Goal: Task Accomplishment & Management: Manage account settings

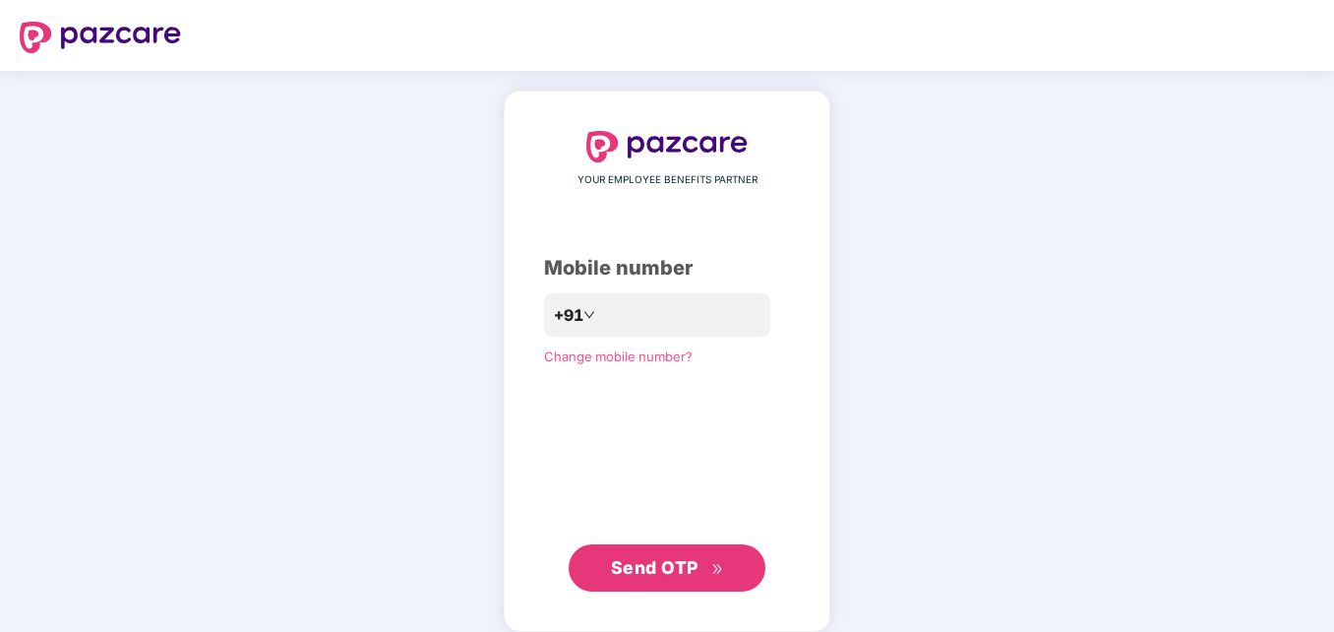
click at [680, 559] on span "Send OTP" at bounding box center [655, 567] width 88 height 21
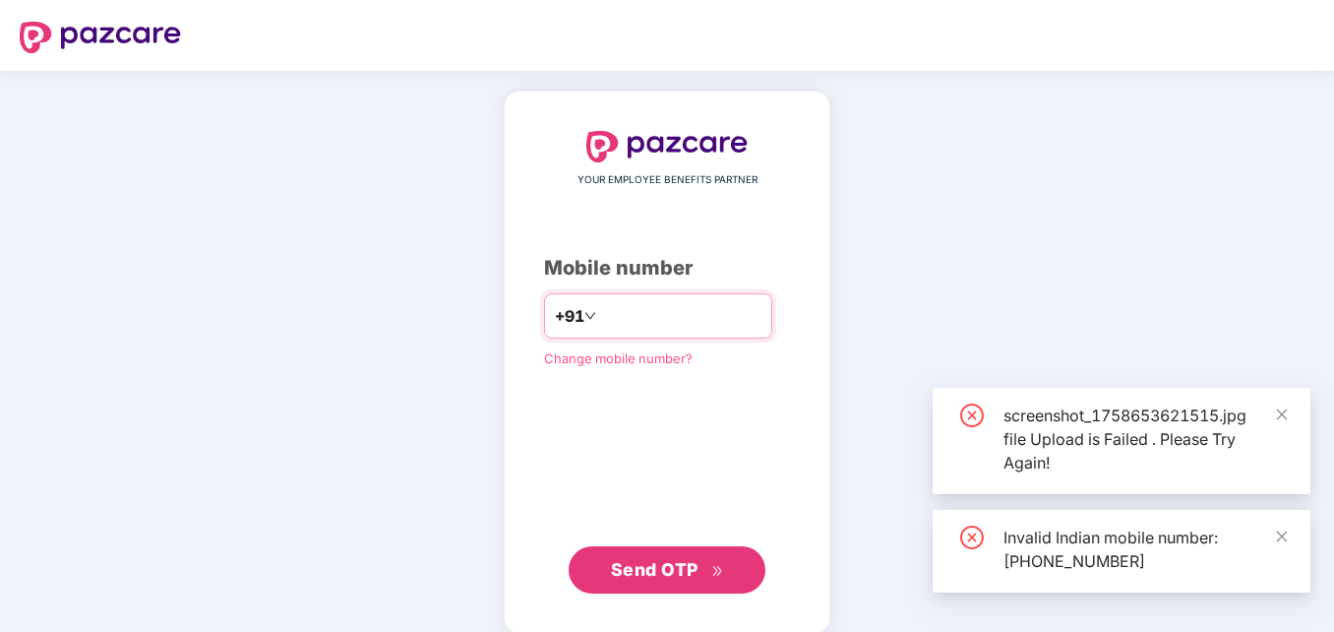
click at [600, 322] on input "**********" at bounding box center [680, 315] width 161 height 31
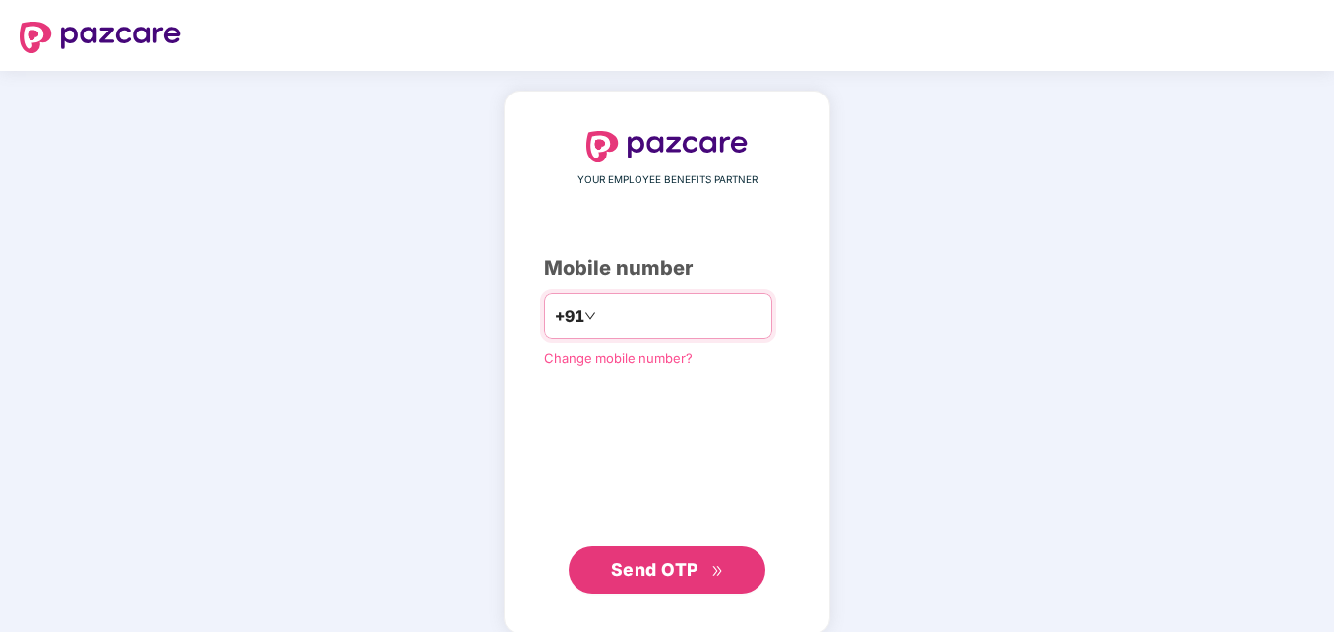
type input "**********"
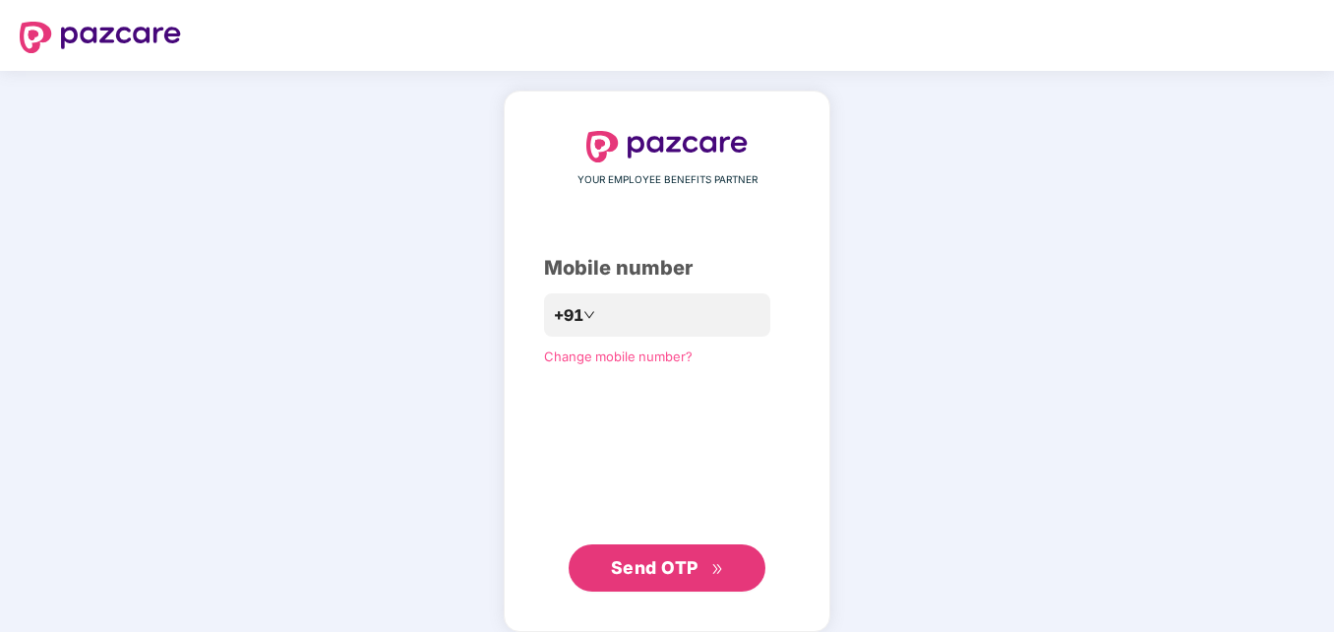
click at [669, 574] on span "Send OTP" at bounding box center [655, 567] width 88 height 21
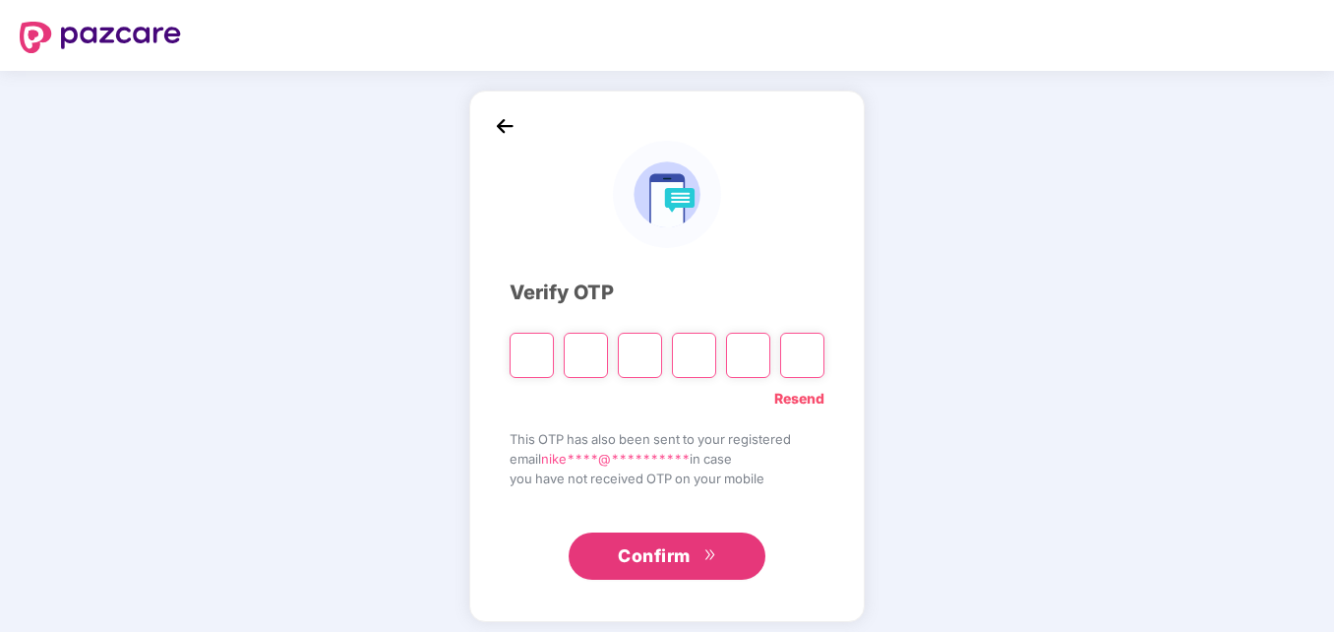
type input "*"
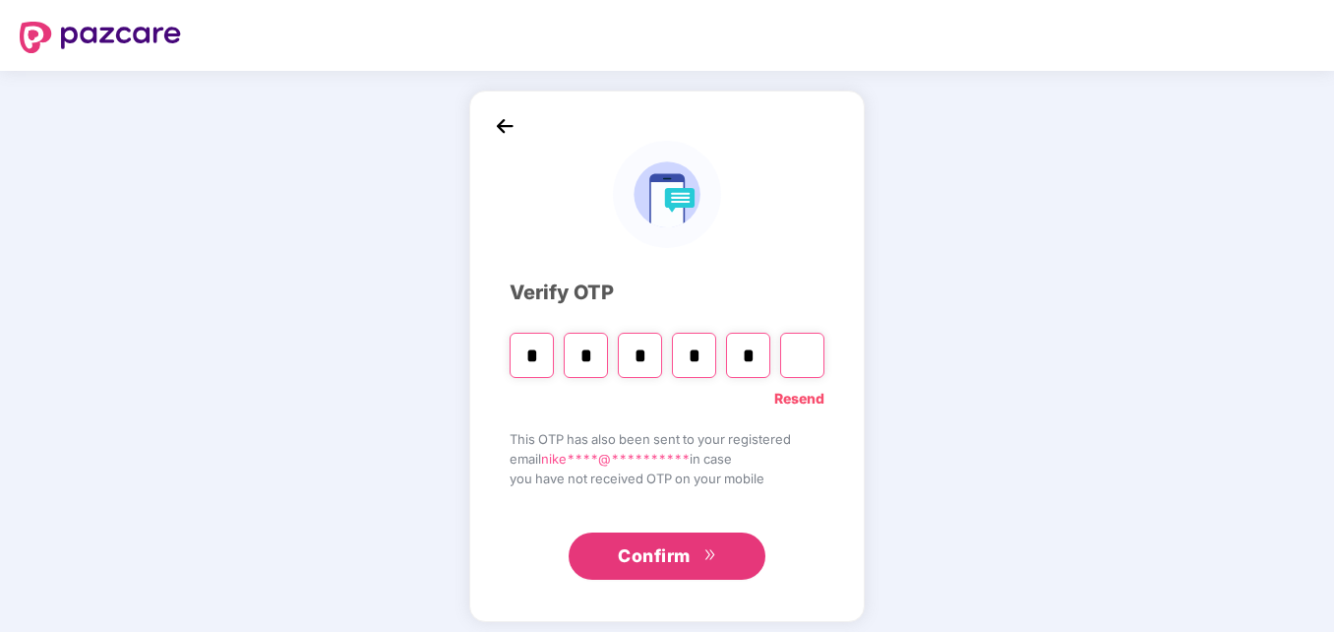
type input "*"
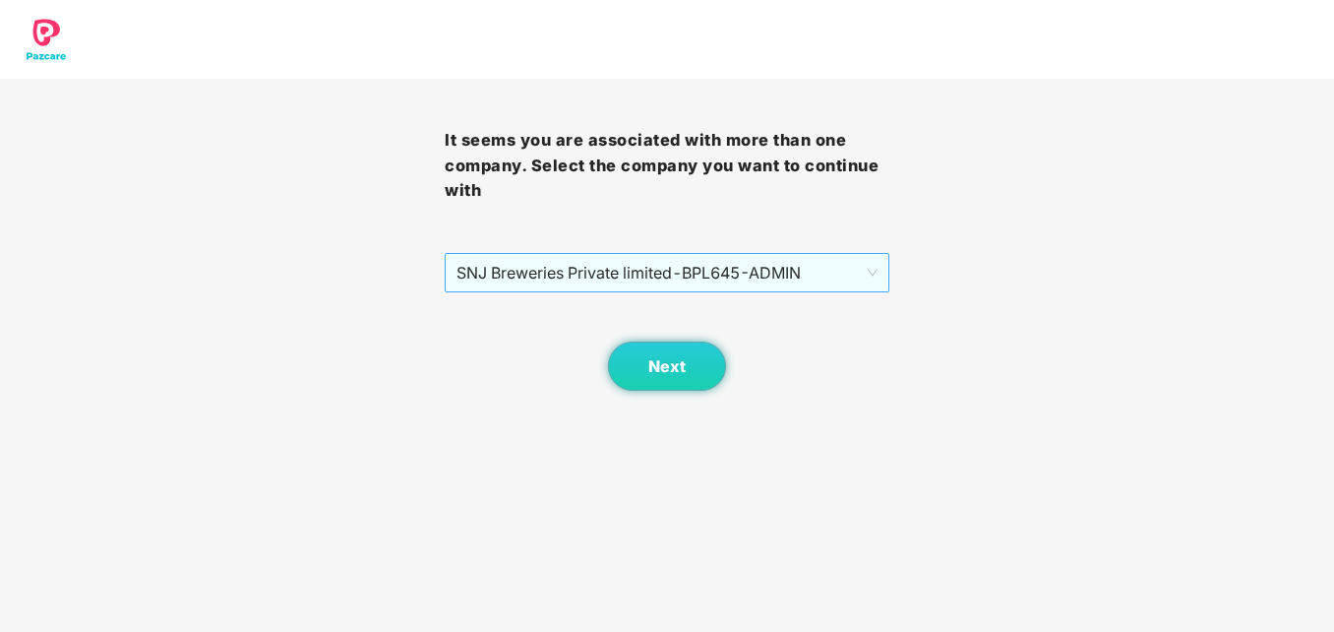
click at [876, 275] on span "SNJ Breweries Private limited - BPL645 - ADMIN" at bounding box center [667, 272] width 421 height 37
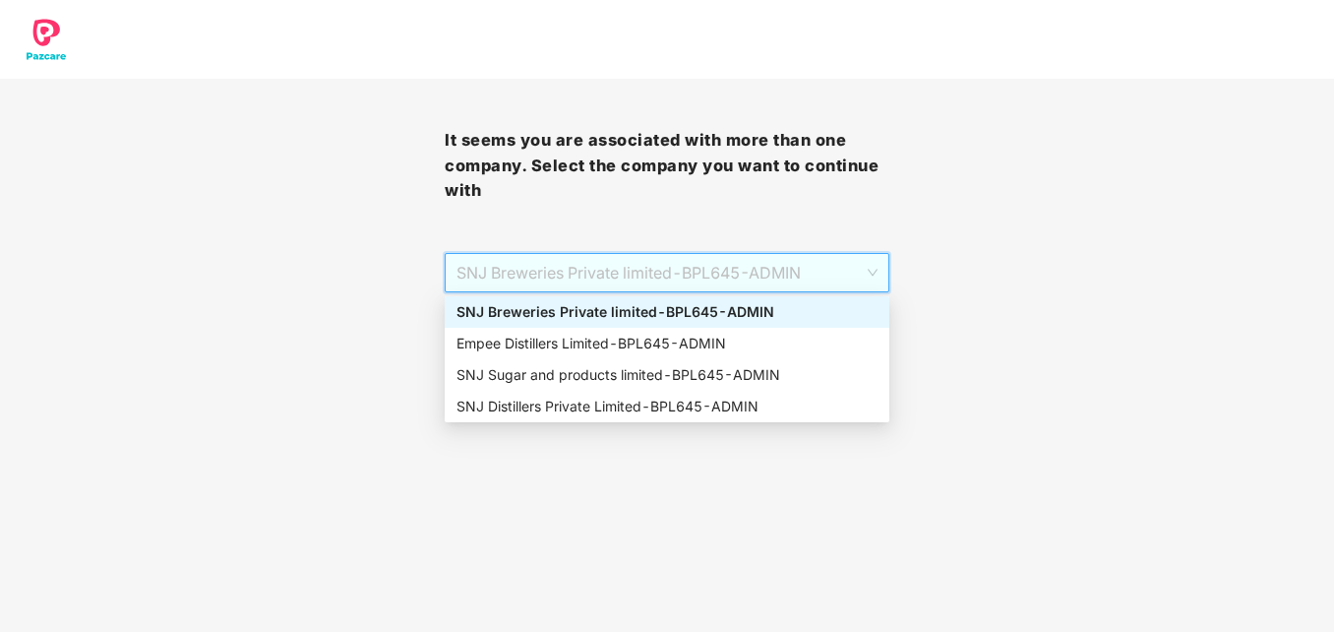
click at [734, 311] on div "SNJ Breweries Private limited - BPL645 - ADMIN" at bounding box center [667, 312] width 421 height 22
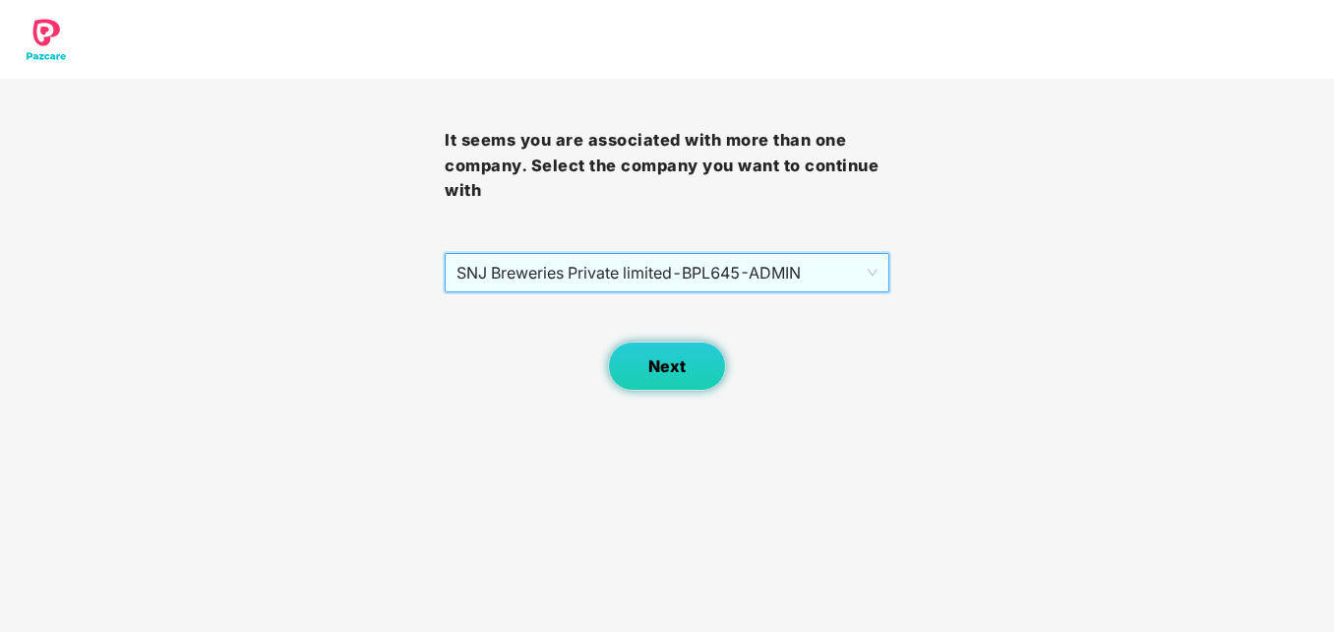
click at [674, 354] on button "Next" at bounding box center [667, 365] width 118 height 49
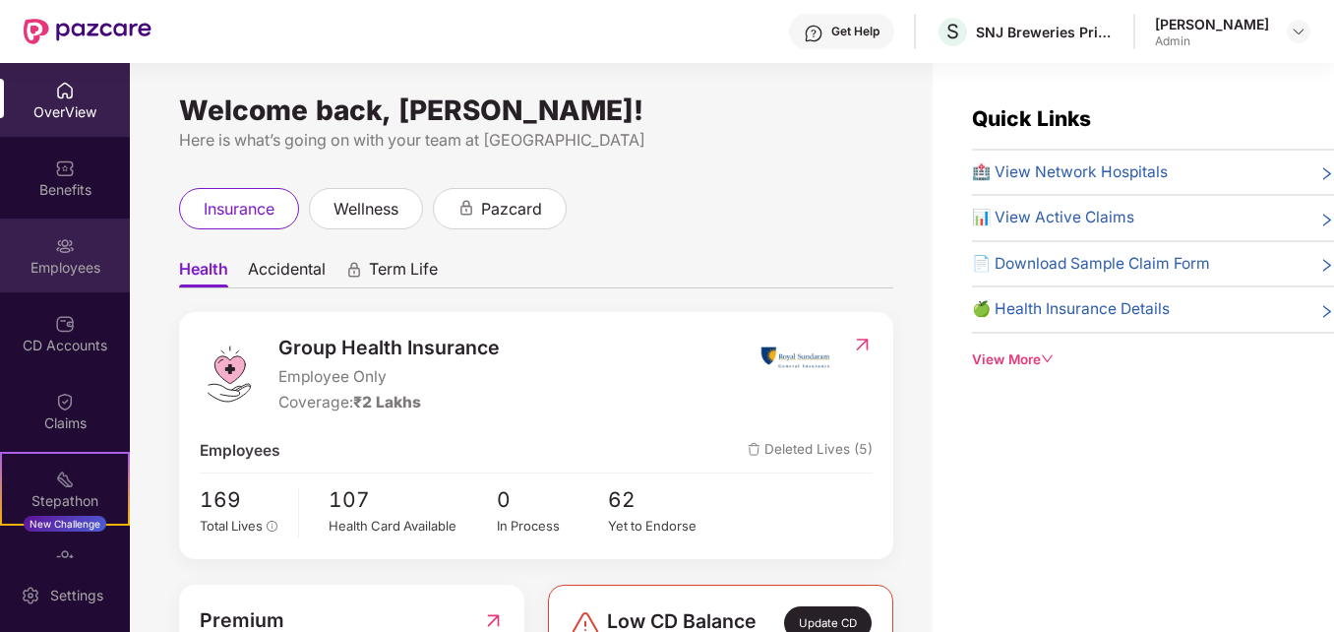
click at [57, 261] on div "Employees" at bounding box center [65, 268] width 130 height 20
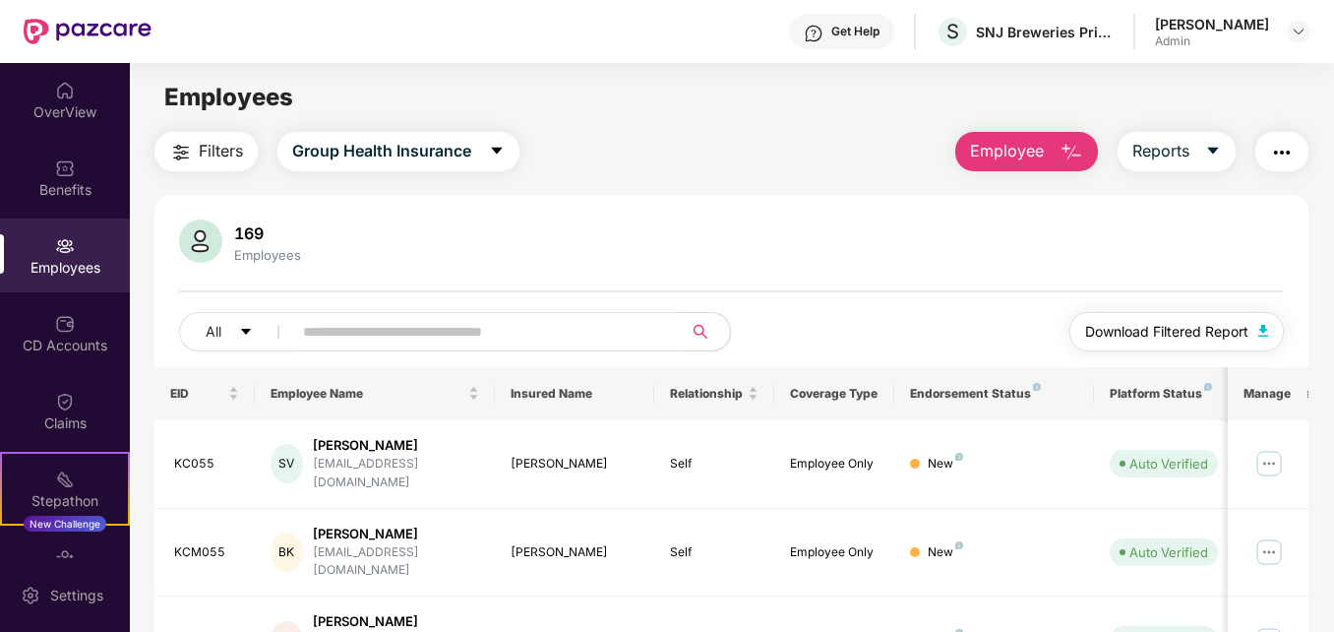
click at [1271, 330] on button "Download Filtered Report" at bounding box center [1177, 331] width 215 height 39
click at [1217, 153] on icon "caret-down" at bounding box center [1214, 151] width 16 height 16
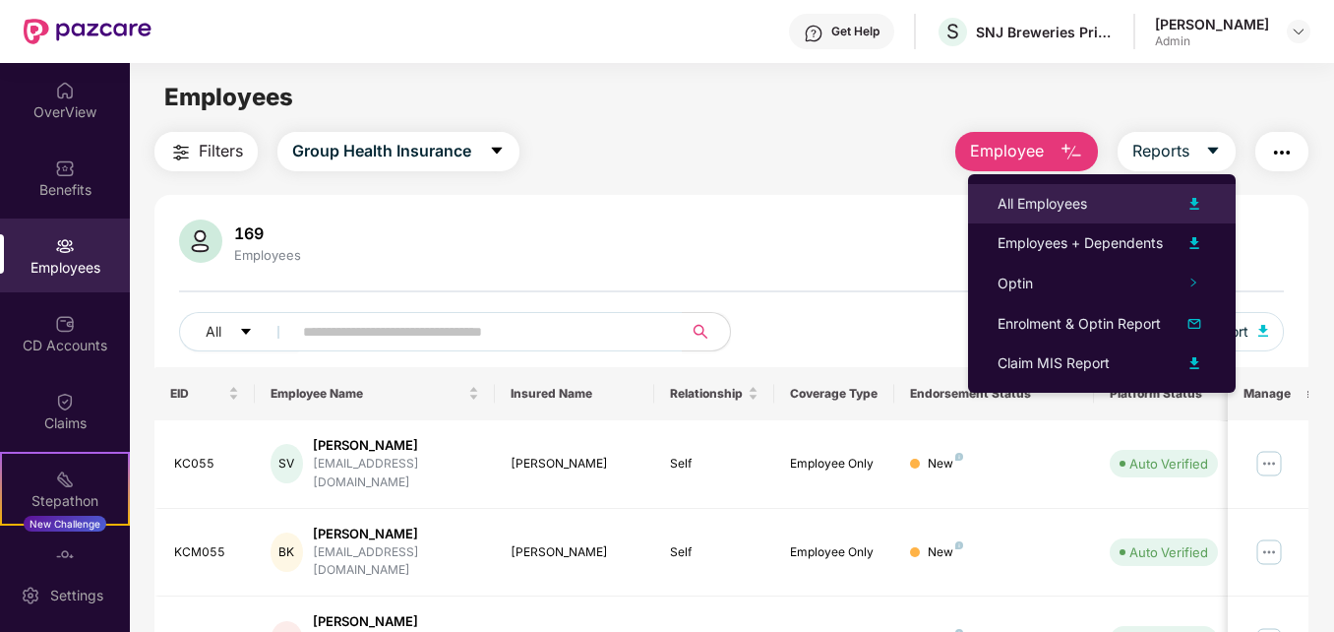
click at [1072, 198] on div "All Employees" at bounding box center [1043, 204] width 90 height 22
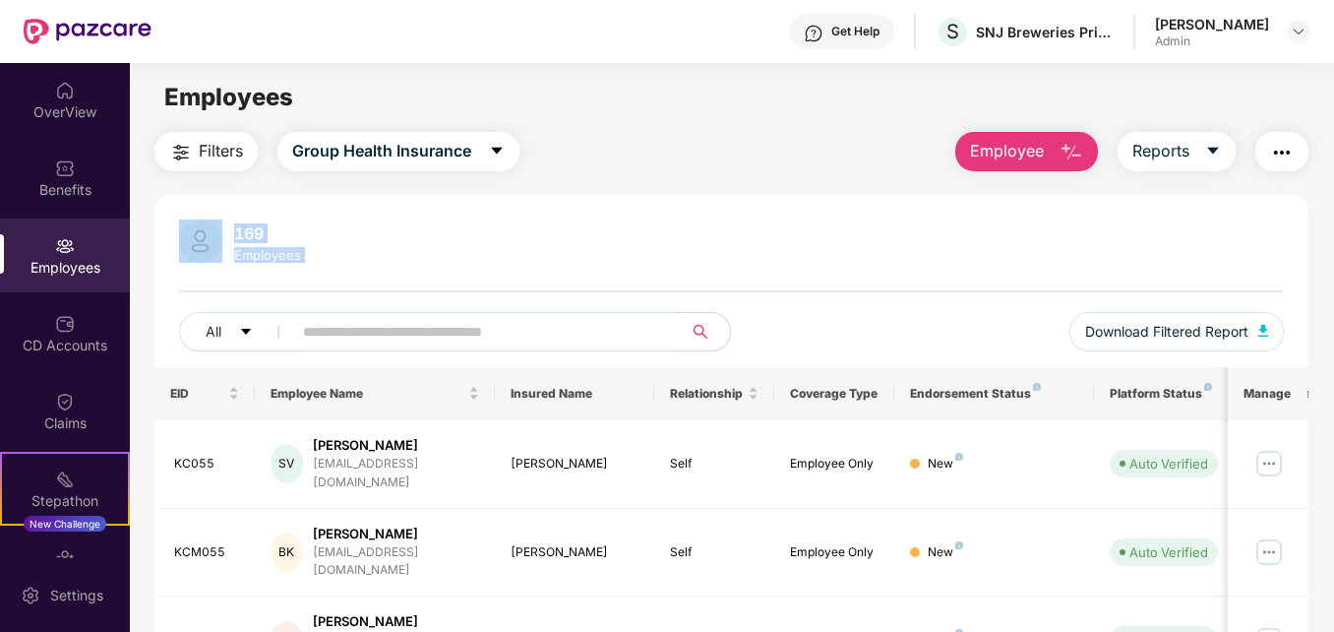
drag, startPoint x: 1331, startPoint y: 113, endPoint x: 1335, endPoint y: 320, distance: 206.7
click at [1333, 320] on html "Get Help S SNJ Breweries Private limited [PERSON_NAME] Admin OverView Benefits …" at bounding box center [667, 316] width 1334 height 632
click at [885, 152] on div "Filters Group Health Insurance Employee Reports" at bounding box center [731, 151] width 1153 height 39
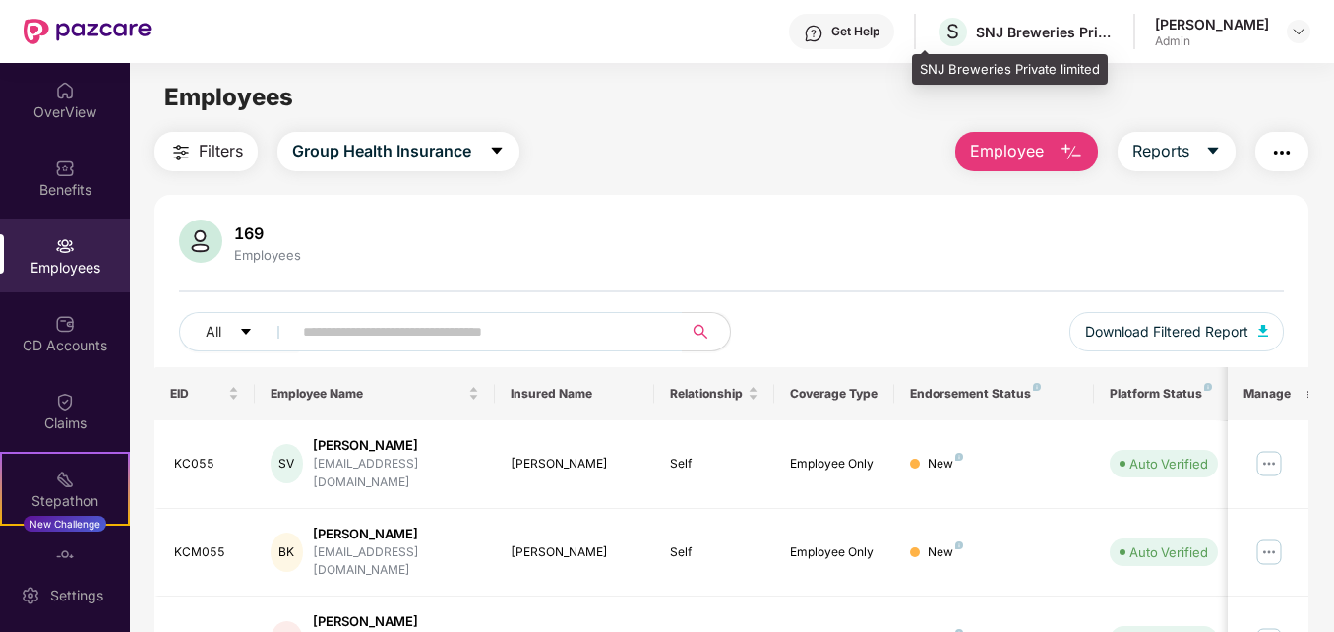
click at [1059, 33] on div "SNJ Breweries Private limited" at bounding box center [1045, 32] width 138 height 19
click at [1299, 33] on img at bounding box center [1299, 32] width 16 height 16
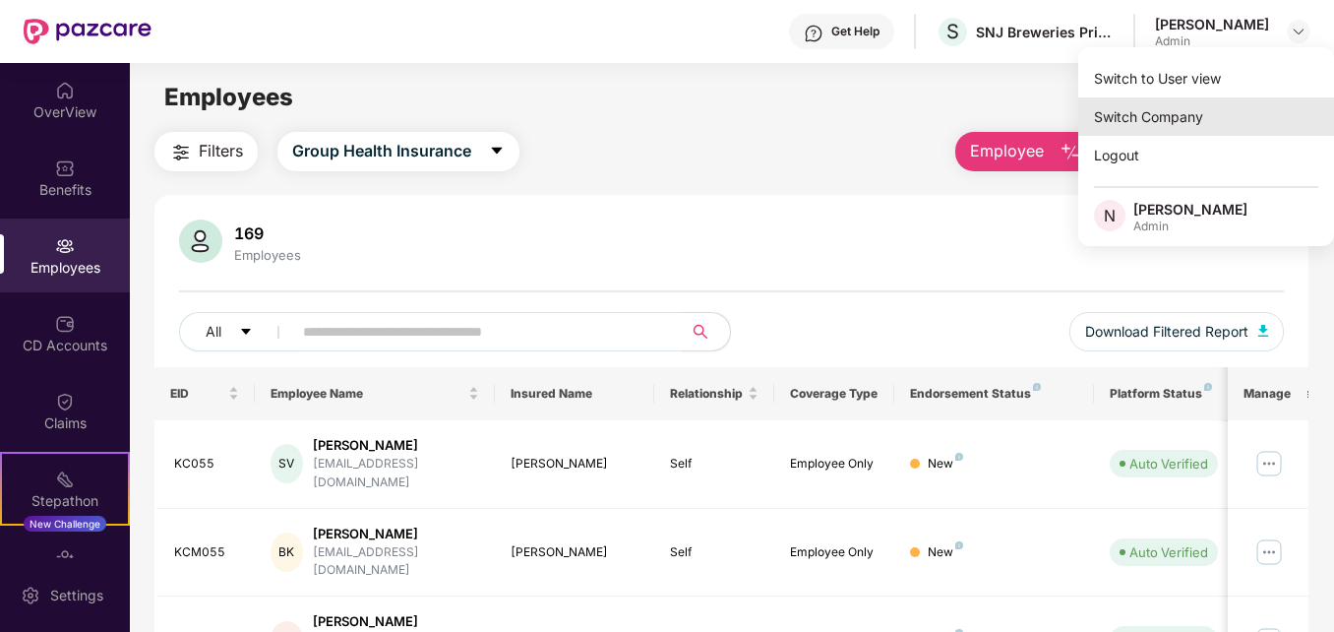
click at [1165, 114] on div "Switch Company" at bounding box center [1207, 116] width 256 height 38
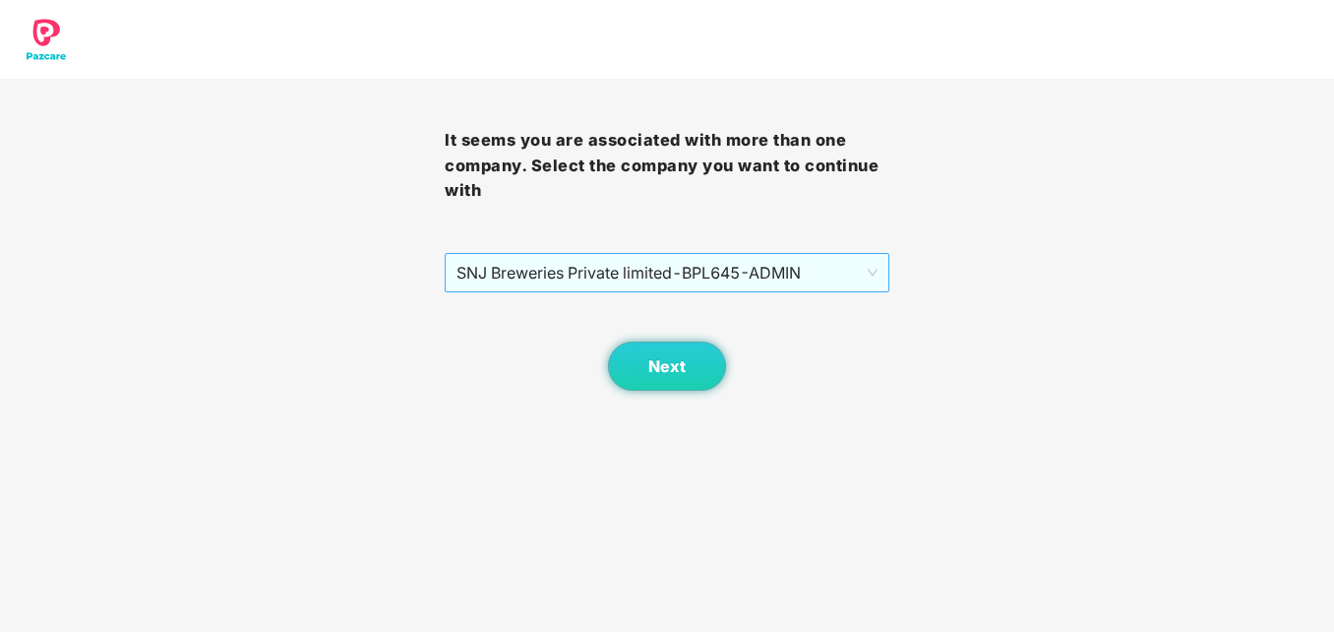
click at [876, 266] on span "SNJ Breweries Private limited - BPL645 - ADMIN" at bounding box center [667, 272] width 421 height 37
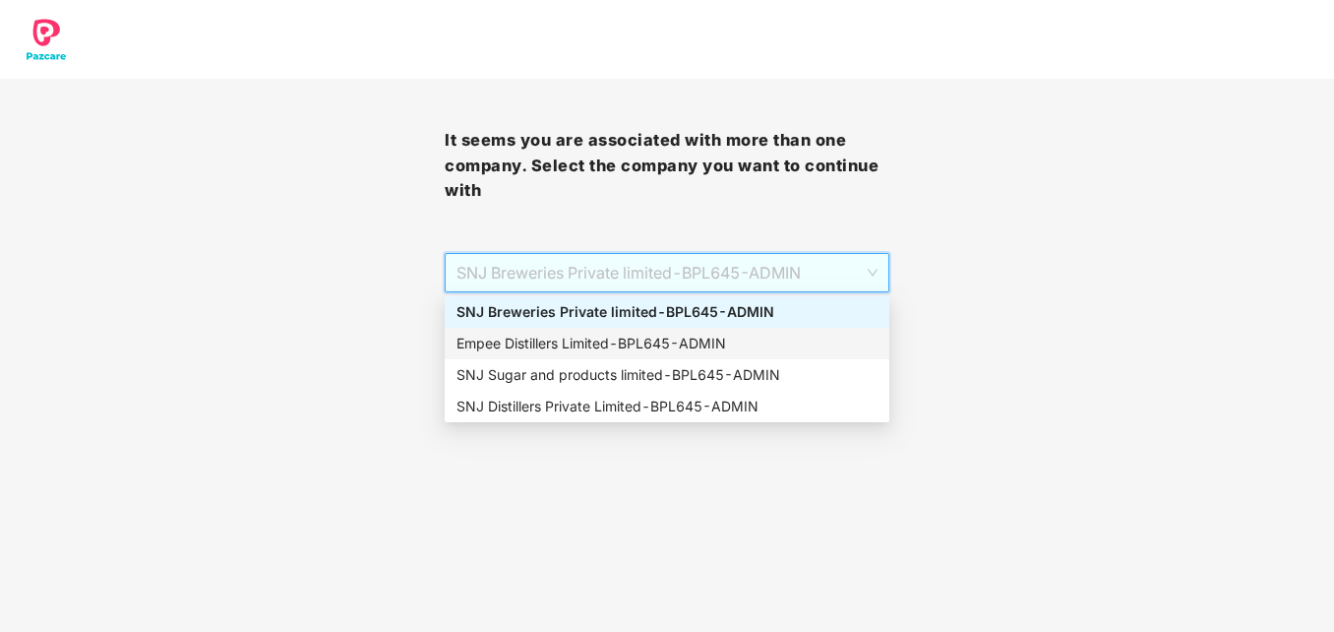
click at [703, 342] on div "Empee Distillers Limited - BPL645 - ADMIN" at bounding box center [667, 344] width 421 height 22
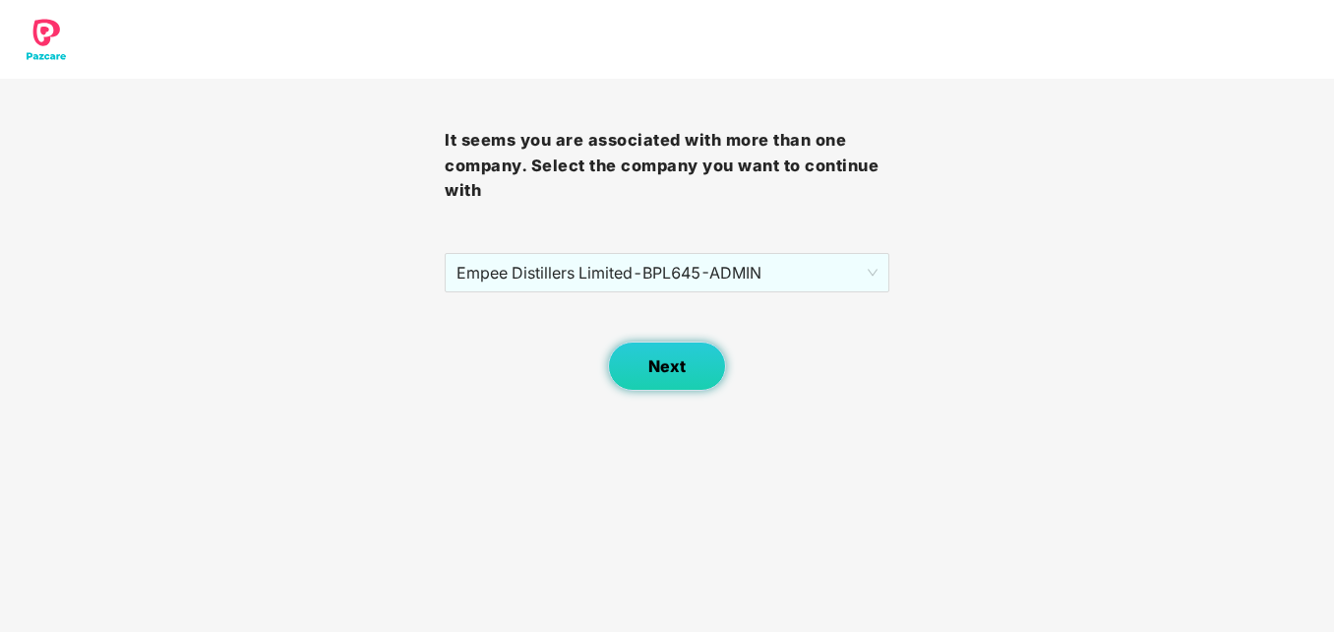
click at [674, 378] on button "Next" at bounding box center [667, 365] width 118 height 49
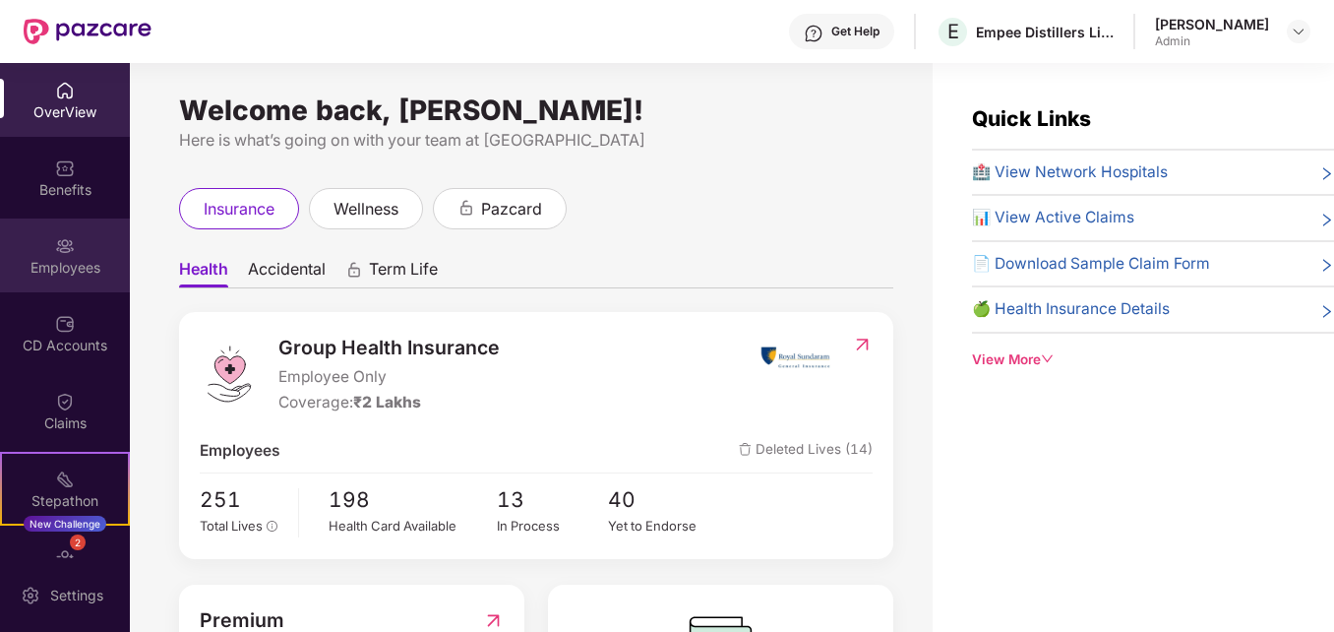
click at [51, 259] on div "Employees" at bounding box center [65, 268] width 130 height 20
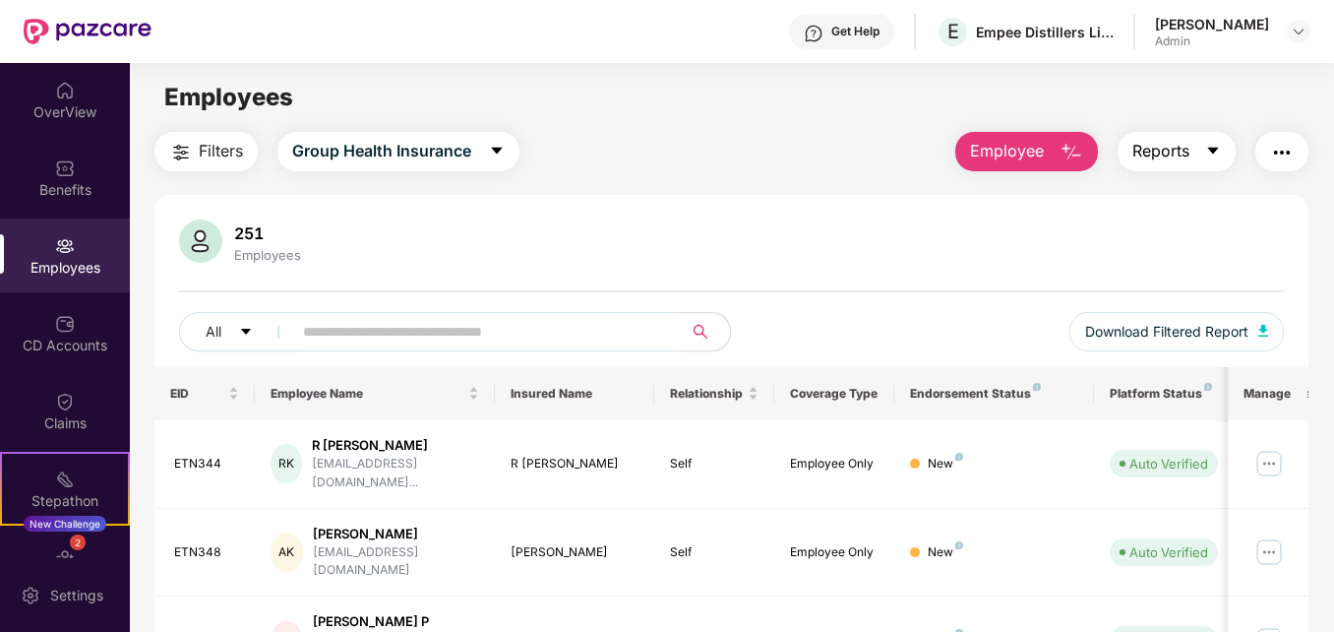
click at [1212, 149] on icon "caret-down" at bounding box center [1213, 151] width 11 height 7
click at [1268, 328] on img "button" at bounding box center [1264, 331] width 10 height 12
click at [1269, 31] on div "[PERSON_NAME] Admin" at bounding box center [1232, 32] width 155 height 34
click at [1302, 35] on div at bounding box center [1299, 32] width 24 height 24
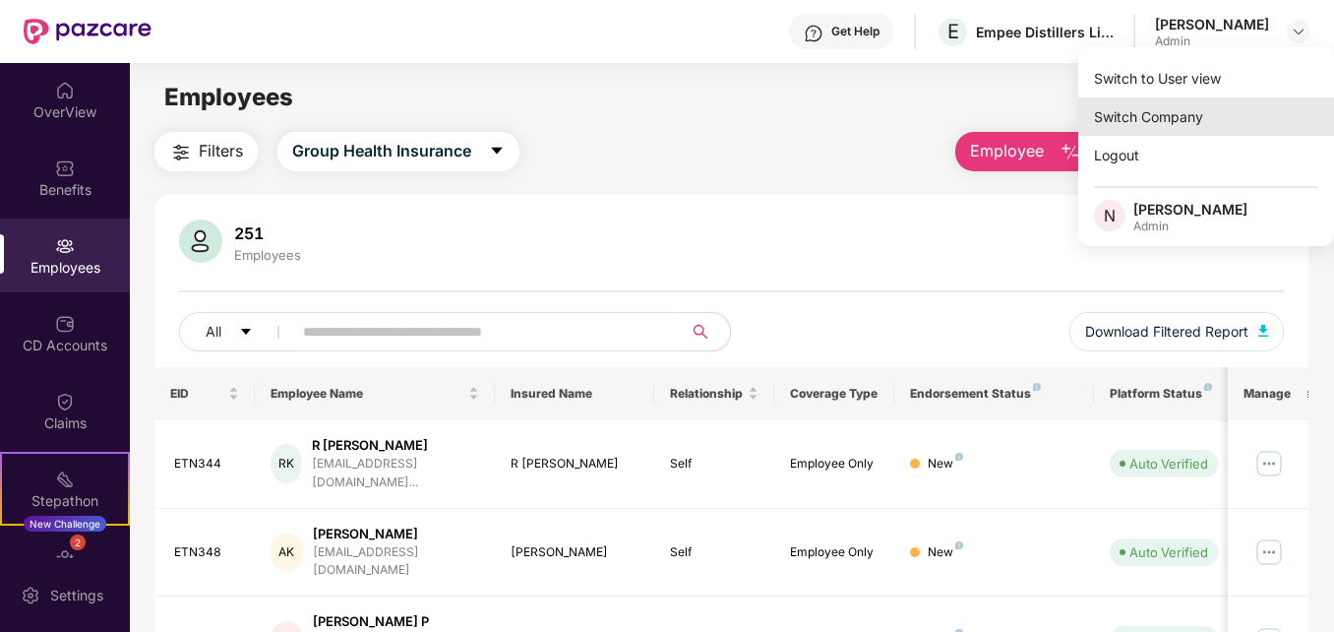
click at [1156, 118] on div "Switch Company" at bounding box center [1207, 116] width 256 height 38
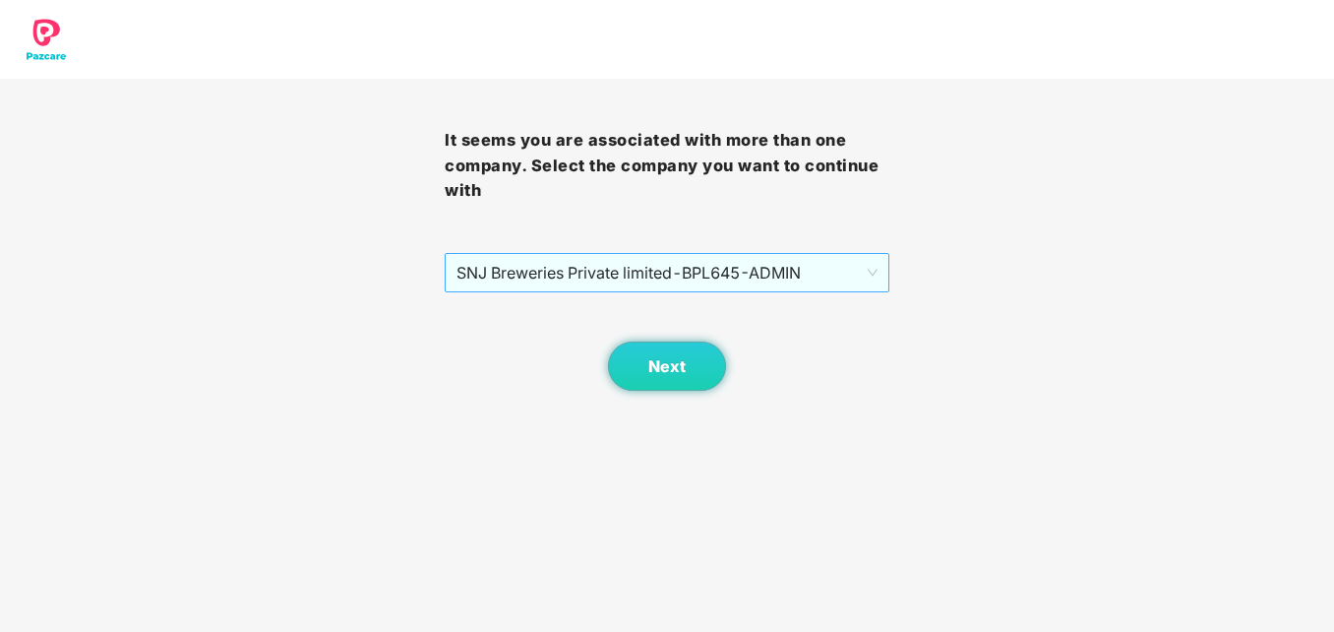
click at [872, 269] on span "SNJ Breweries Private limited - BPL645 - ADMIN" at bounding box center [667, 272] width 421 height 37
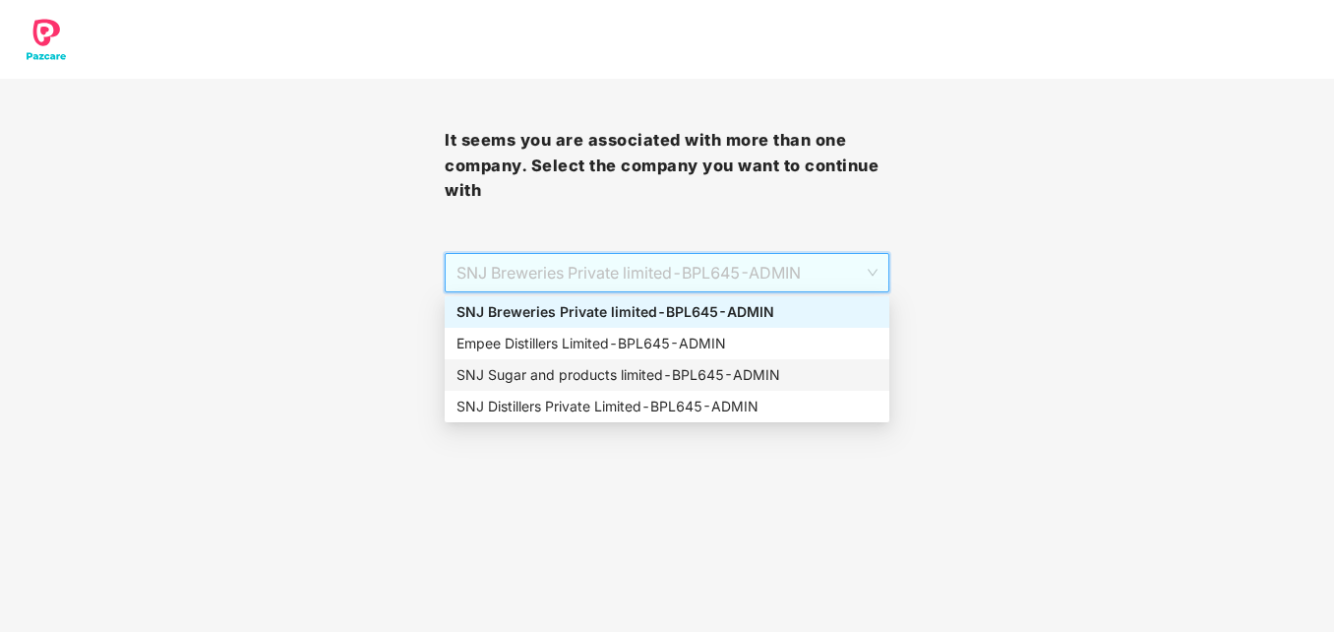
click at [627, 383] on div "SNJ Sugar and products limited - BPL645 - ADMIN" at bounding box center [667, 375] width 421 height 22
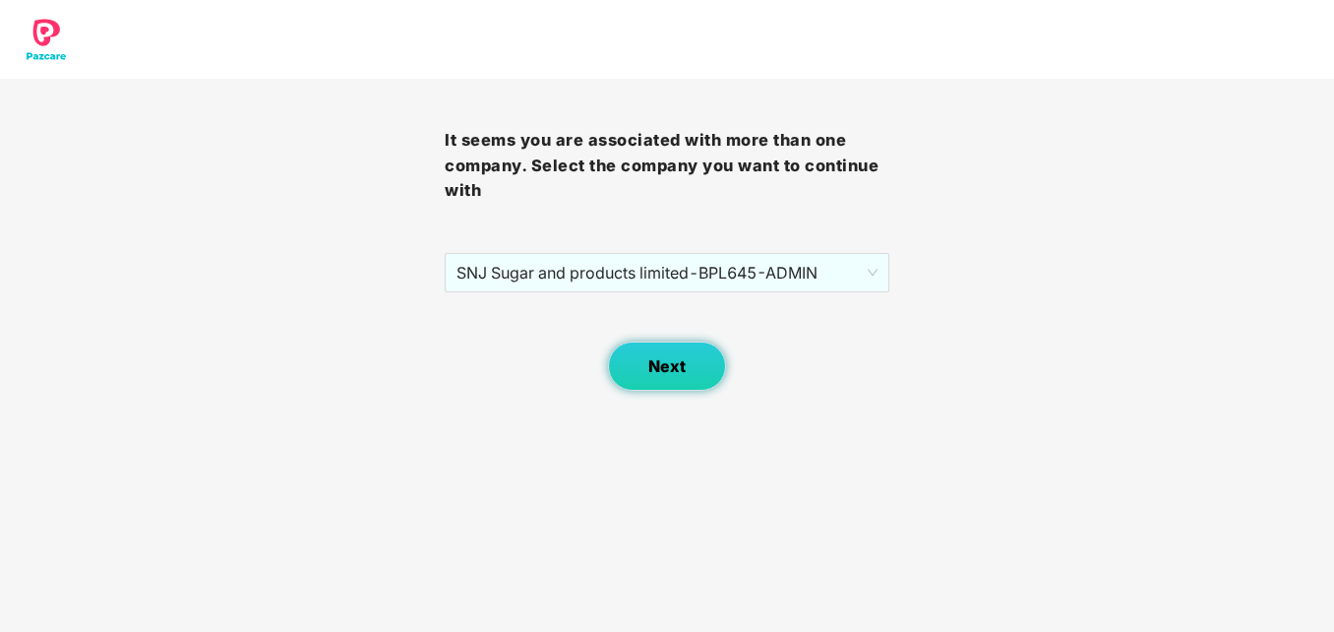
click at [685, 358] on span "Next" at bounding box center [667, 366] width 37 height 19
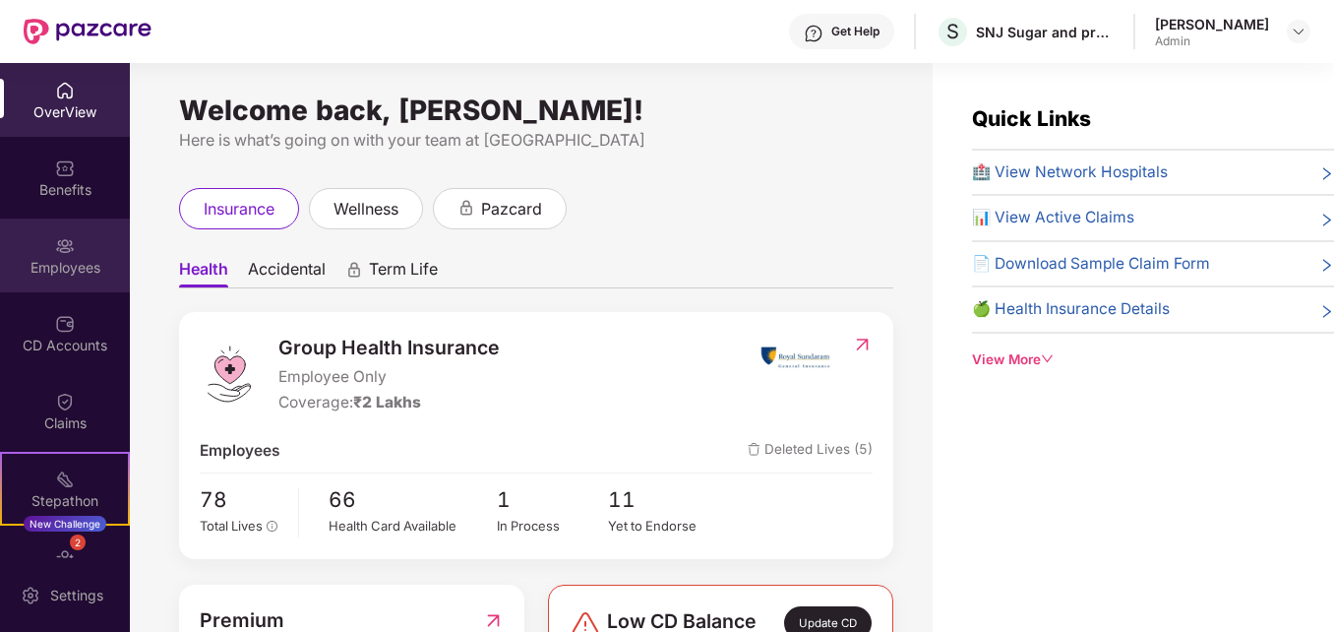
click at [55, 252] on img at bounding box center [65, 246] width 20 height 20
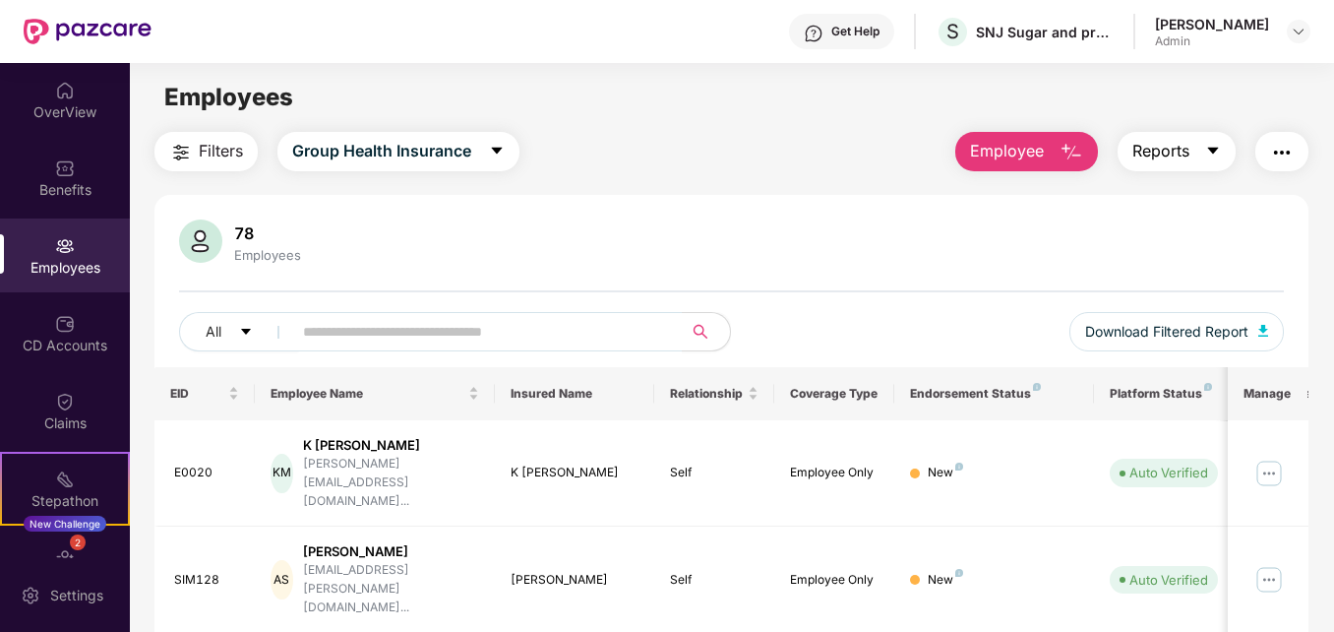
click at [1223, 154] on button "Reports" at bounding box center [1177, 151] width 118 height 39
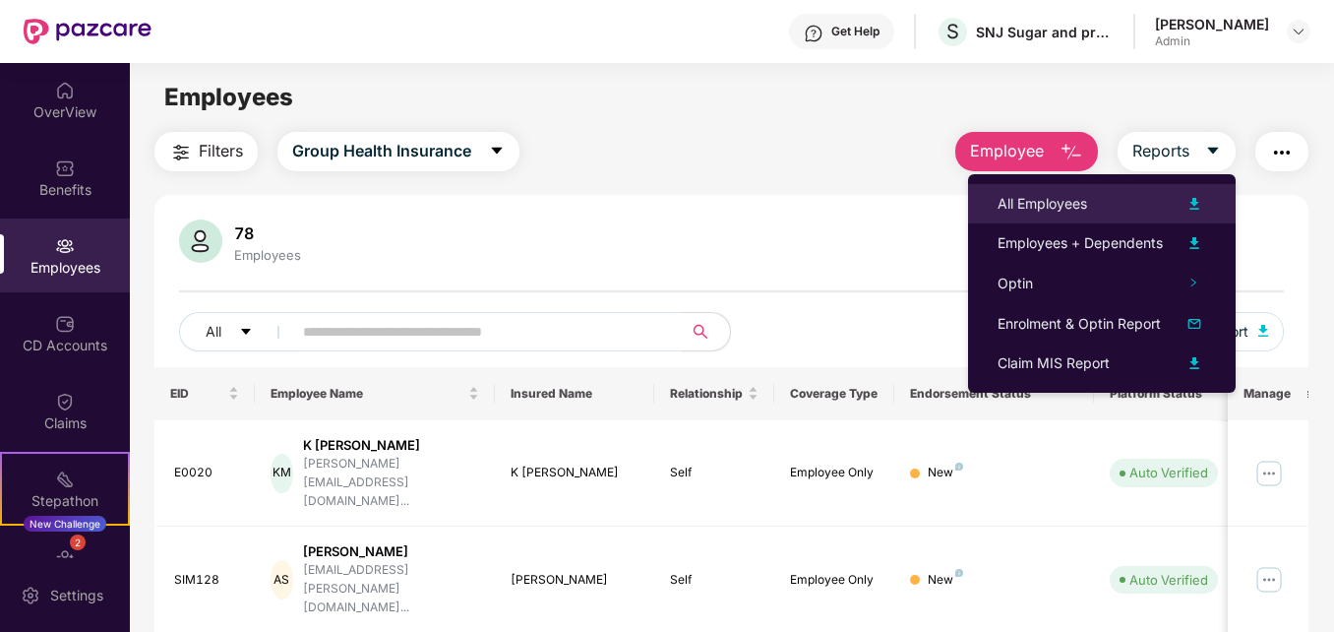
click at [1071, 198] on div "All Employees" at bounding box center [1043, 204] width 90 height 22
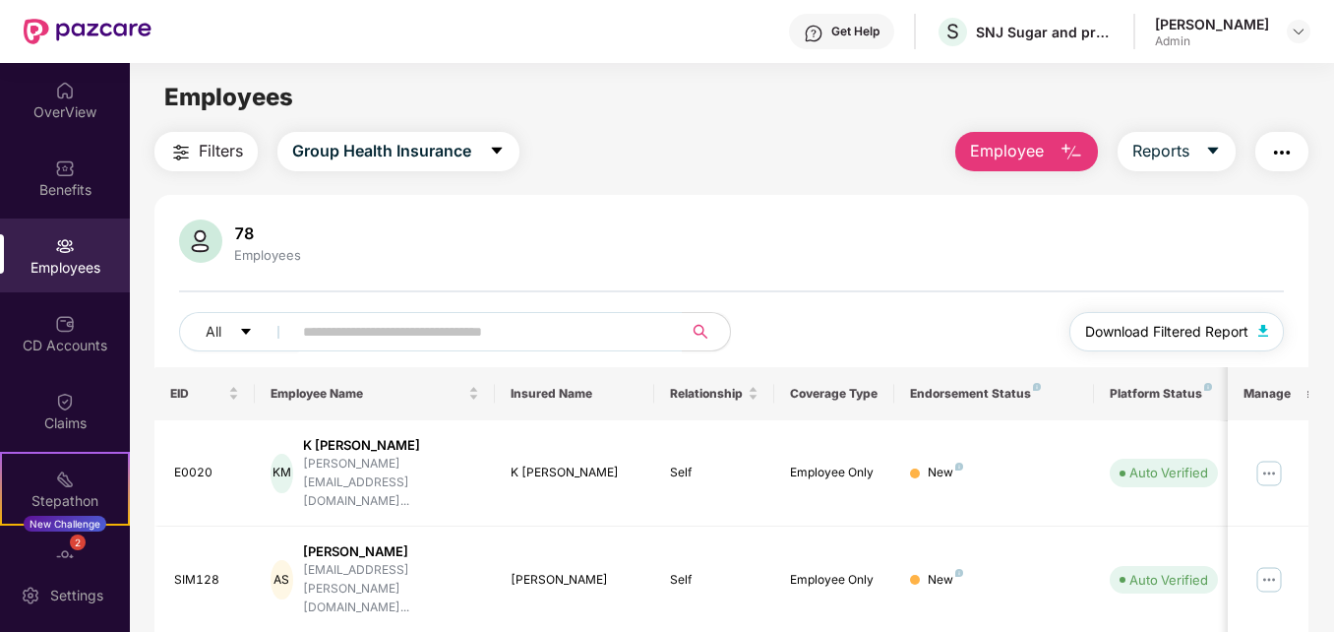
click at [1271, 332] on button "Download Filtered Report" at bounding box center [1177, 331] width 215 height 39
click at [1247, 117] on main "Employees Filters Group Health Insurance Employee Reports 78 Employees All Down…" at bounding box center [732, 379] width 1204 height 632
click at [1292, 27] on img at bounding box center [1299, 32] width 16 height 16
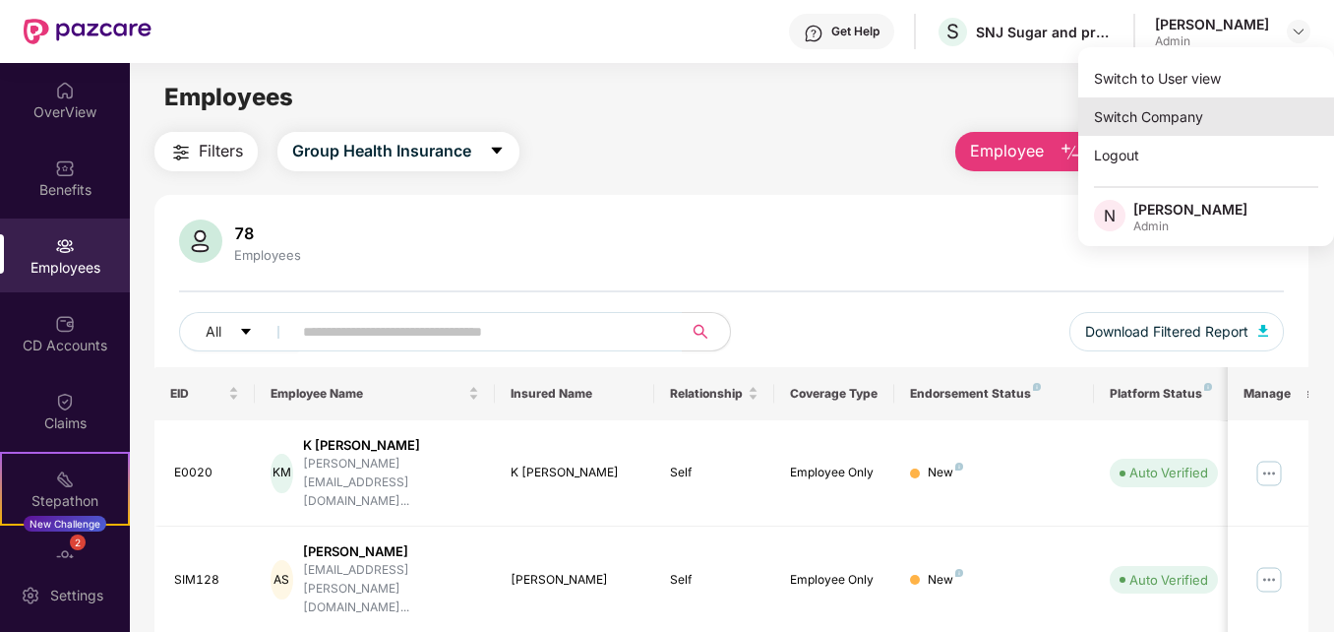
click at [1160, 119] on div "Switch Company" at bounding box center [1207, 116] width 256 height 38
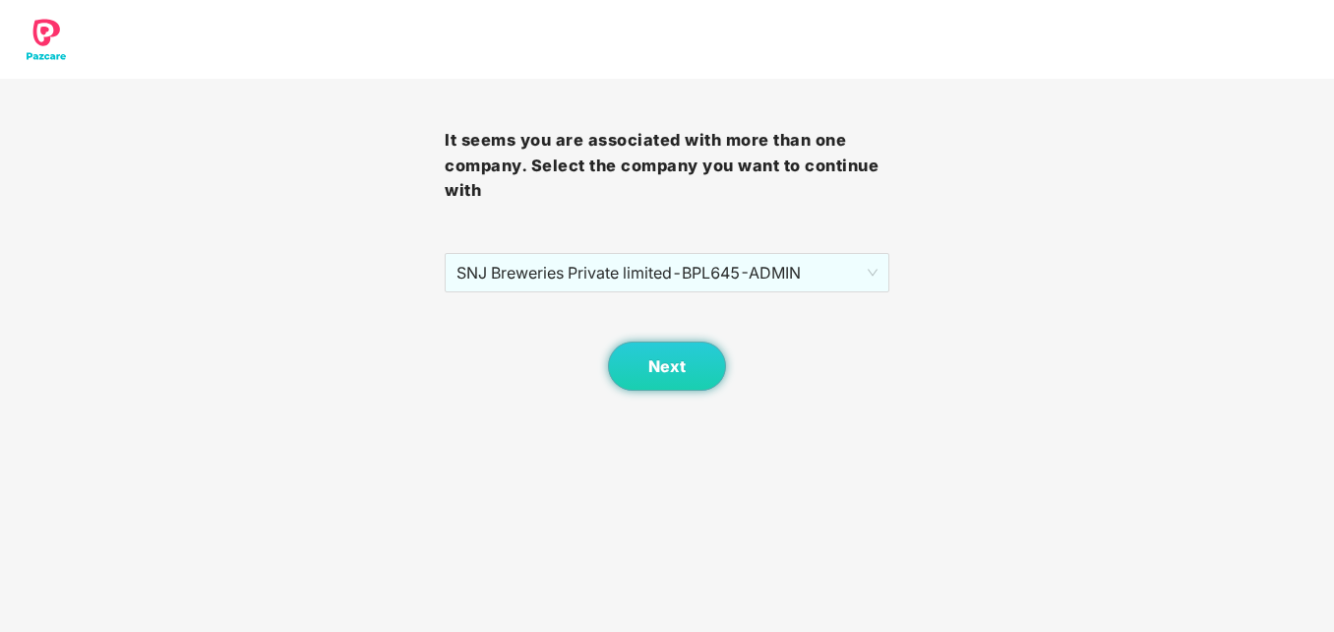
click at [892, 276] on div "It seems you are associated with more than one company. Select the company you …" at bounding box center [667, 195] width 1334 height 391
click at [877, 274] on div "SNJ Breweries Private limited - BPL645 - ADMIN" at bounding box center [667, 272] width 445 height 39
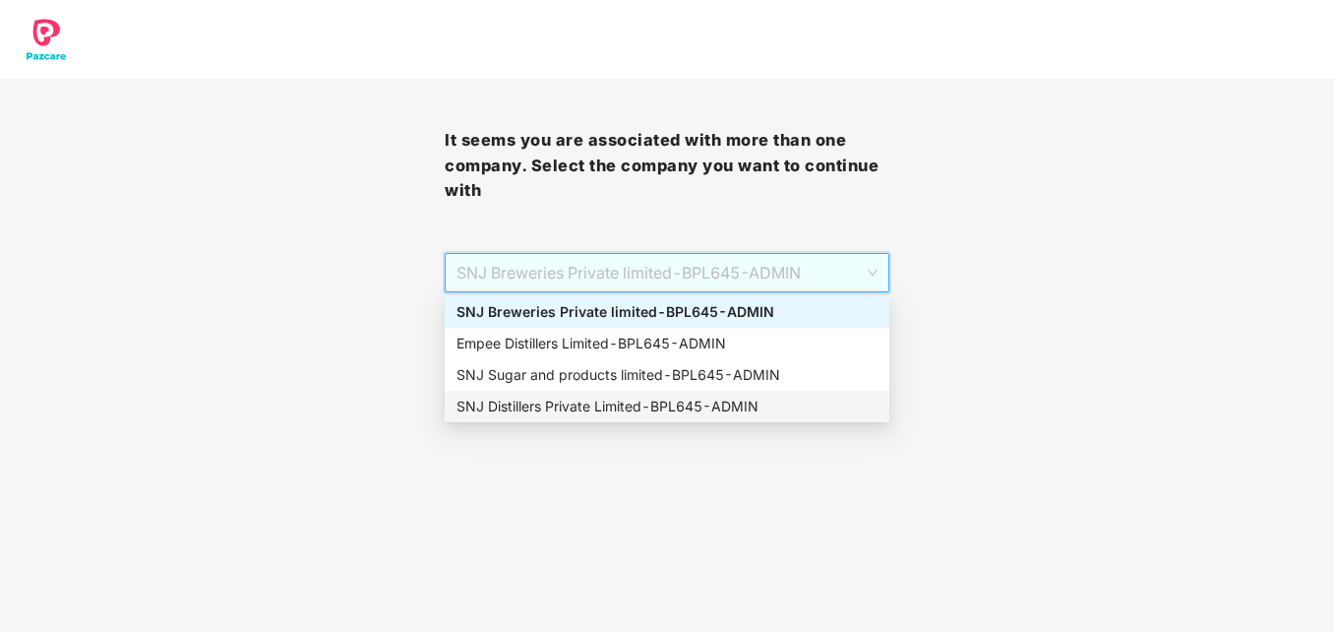
click at [684, 404] on div "SNJ Distillers Private Limited - BPL645 - ADMIN" at bounding box center [667, 407] width 421 height 22
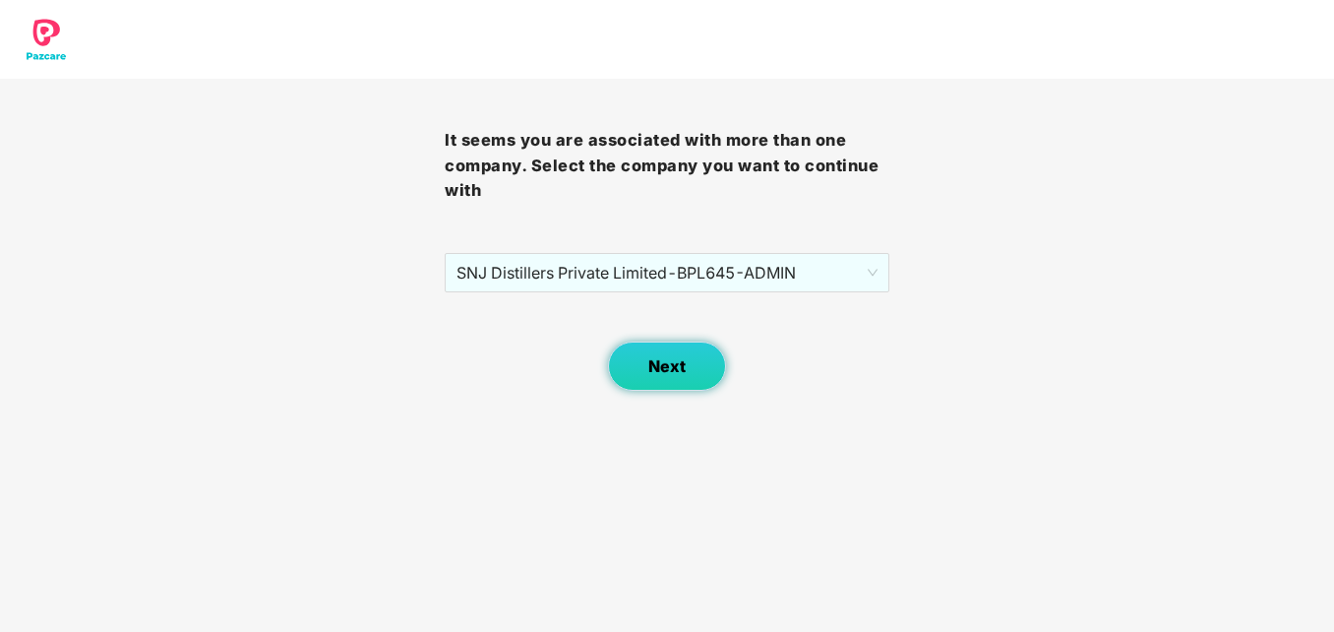
click at [662, 368] on span "Next" at bounding box center [667, 366] width 37 height 19
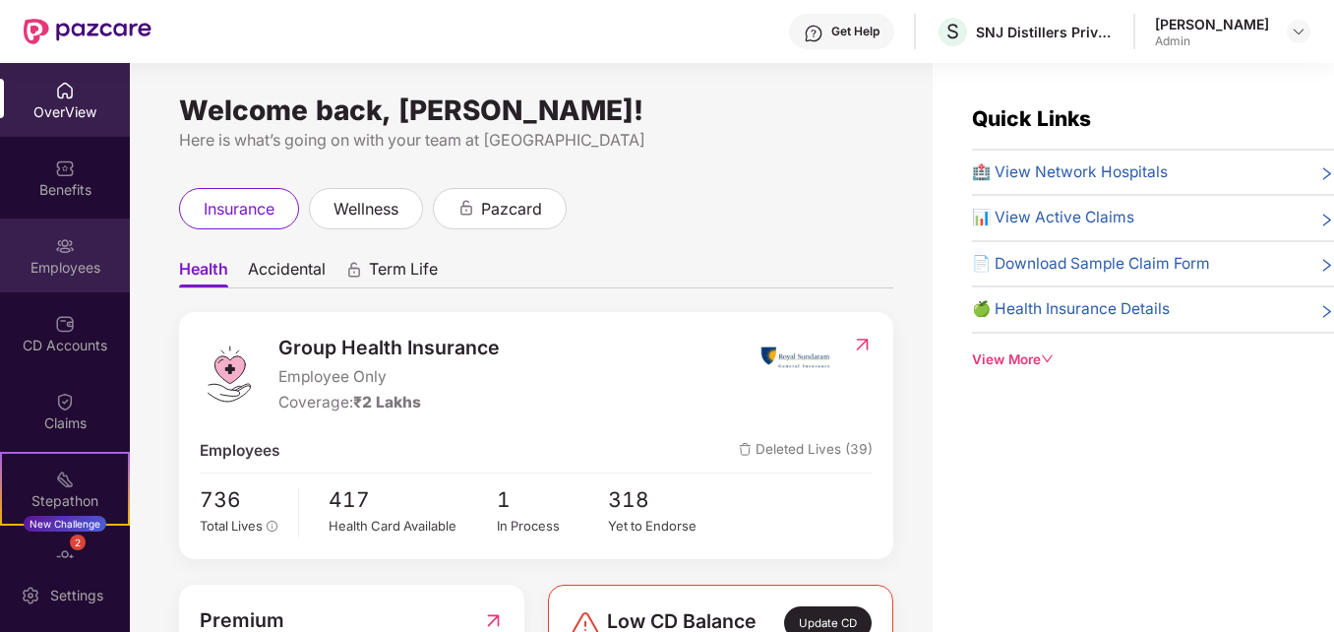
click at [71, 248] on img at bounding box center [65, 246] width 20 height 20
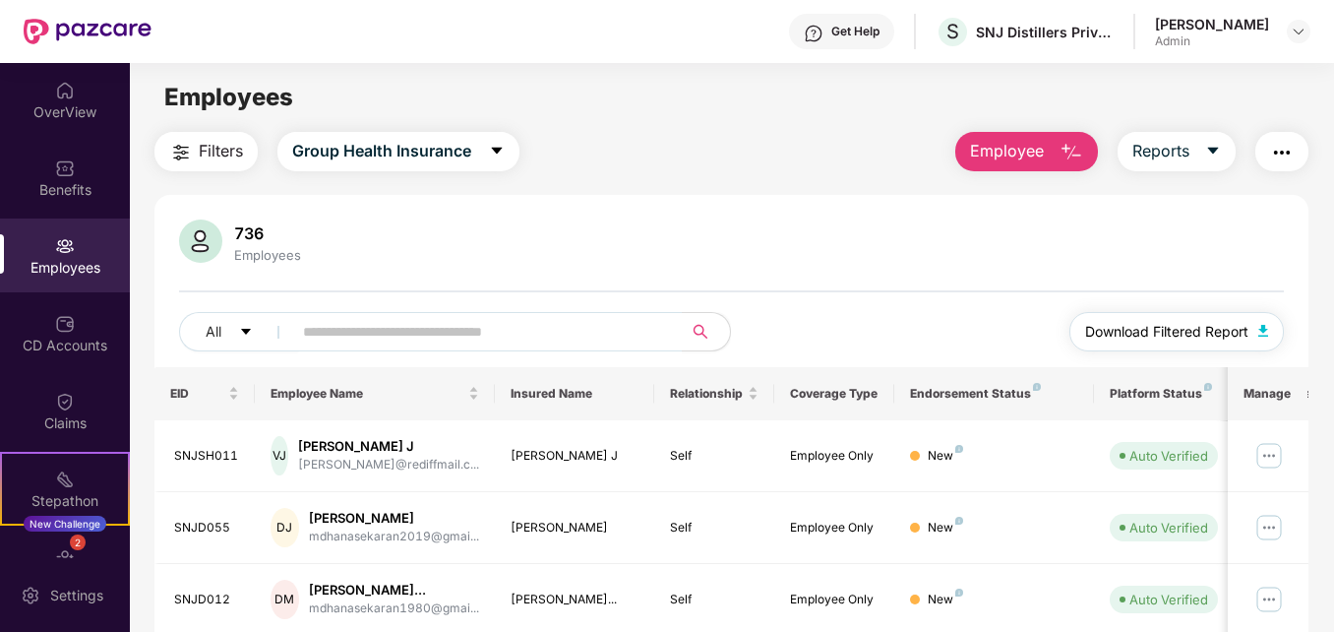
click at [1245, 327] on span "Download Filtered Report" at bounding box center [1166, 332] width 163 height 22
click at [54, 337] on div "CD Accounts" at bounding box center [65, 346] width 130 height 20
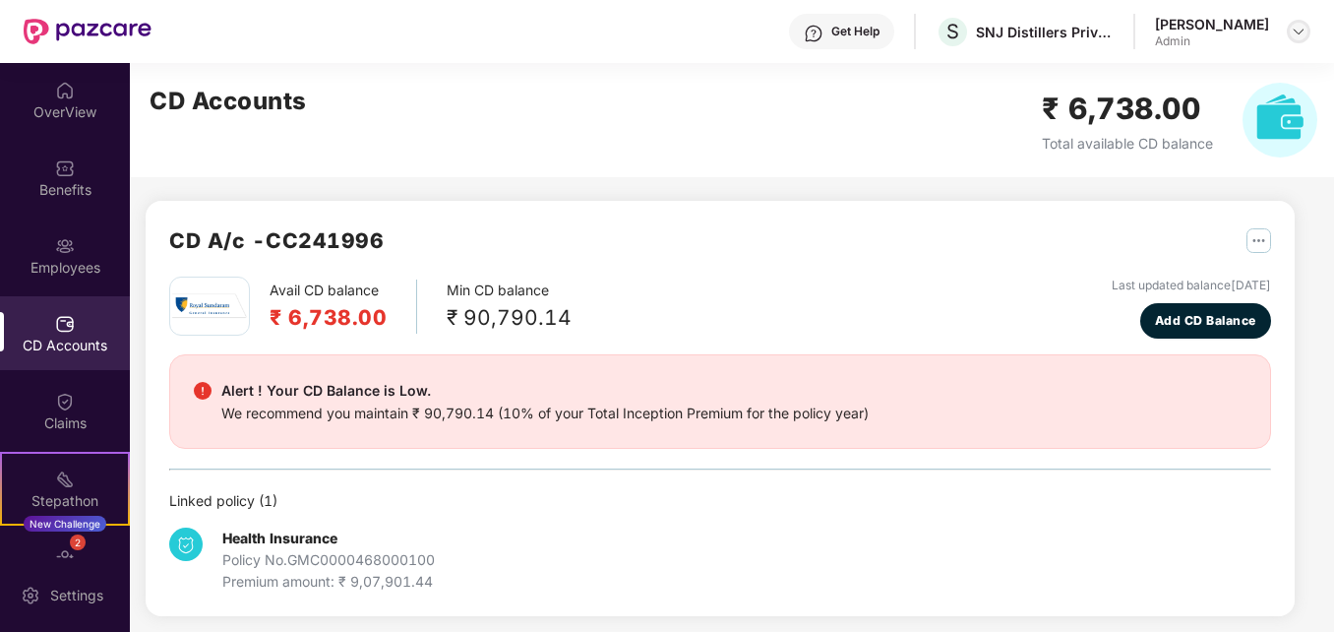
click at [1297, 31] on img at bounding box center [1299, 32] width 16 height 16
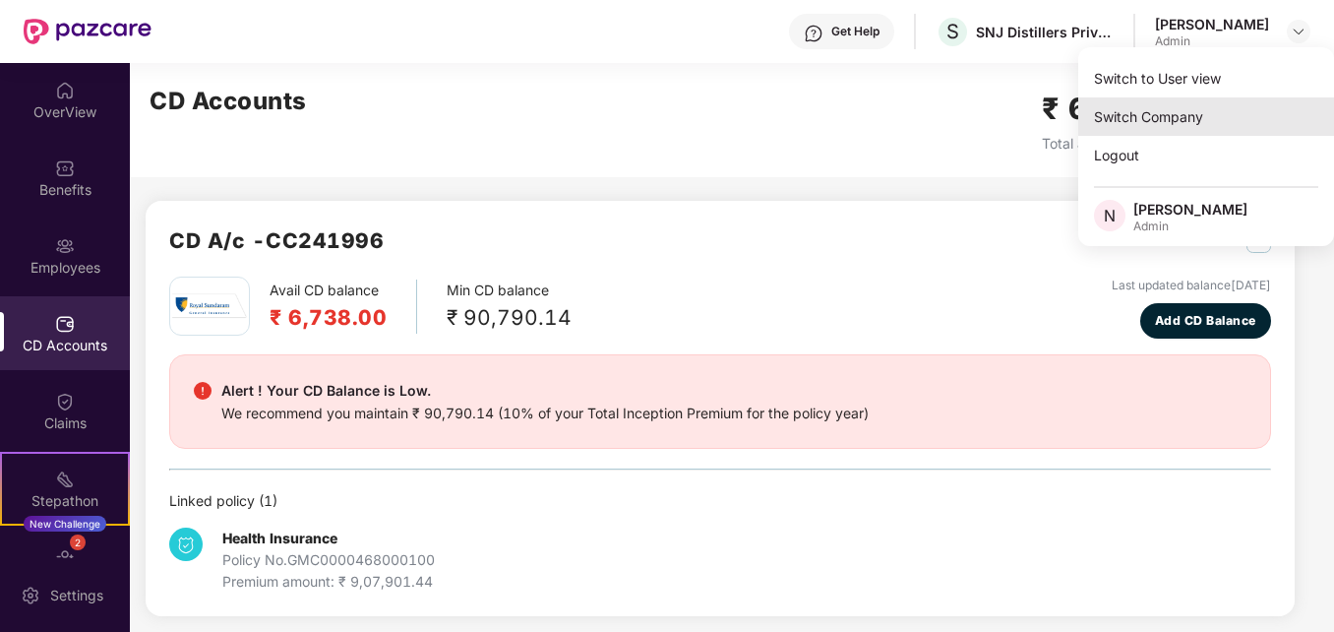
click at [1167, 114] on div "Switch Company" at bounding box center [1207, 116] width 256 height 38
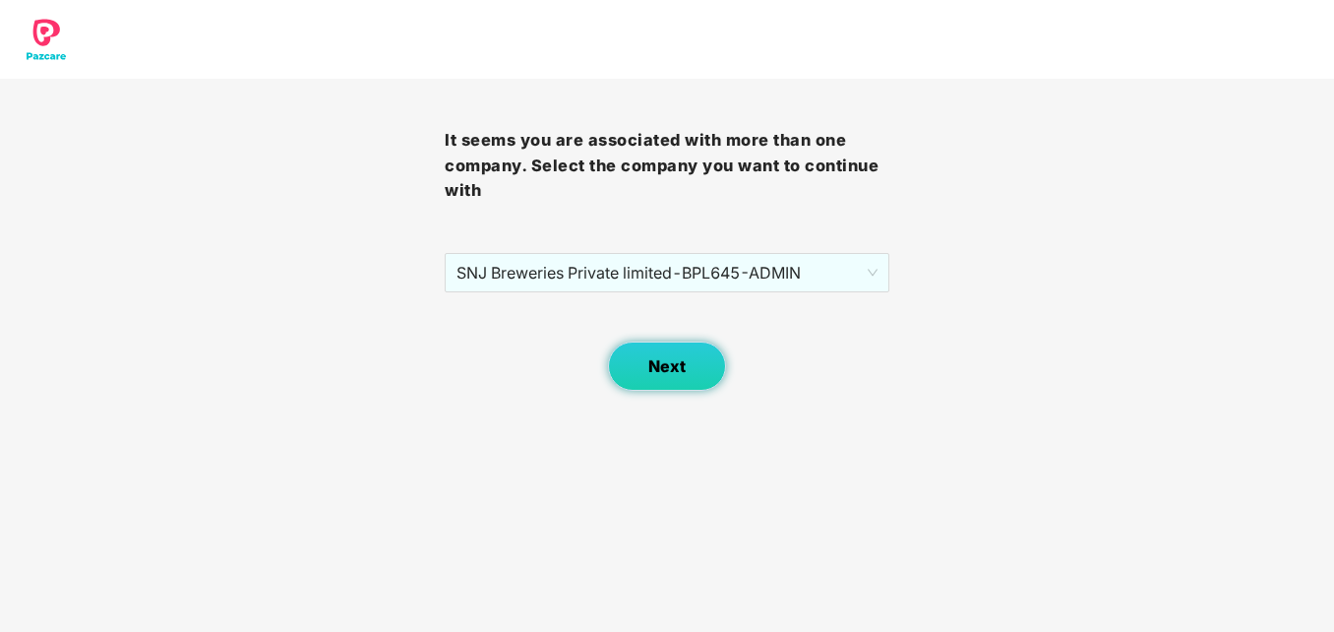
click at [701, 359] on button "Next" at bounding box center [667, 365] width 118 height 49
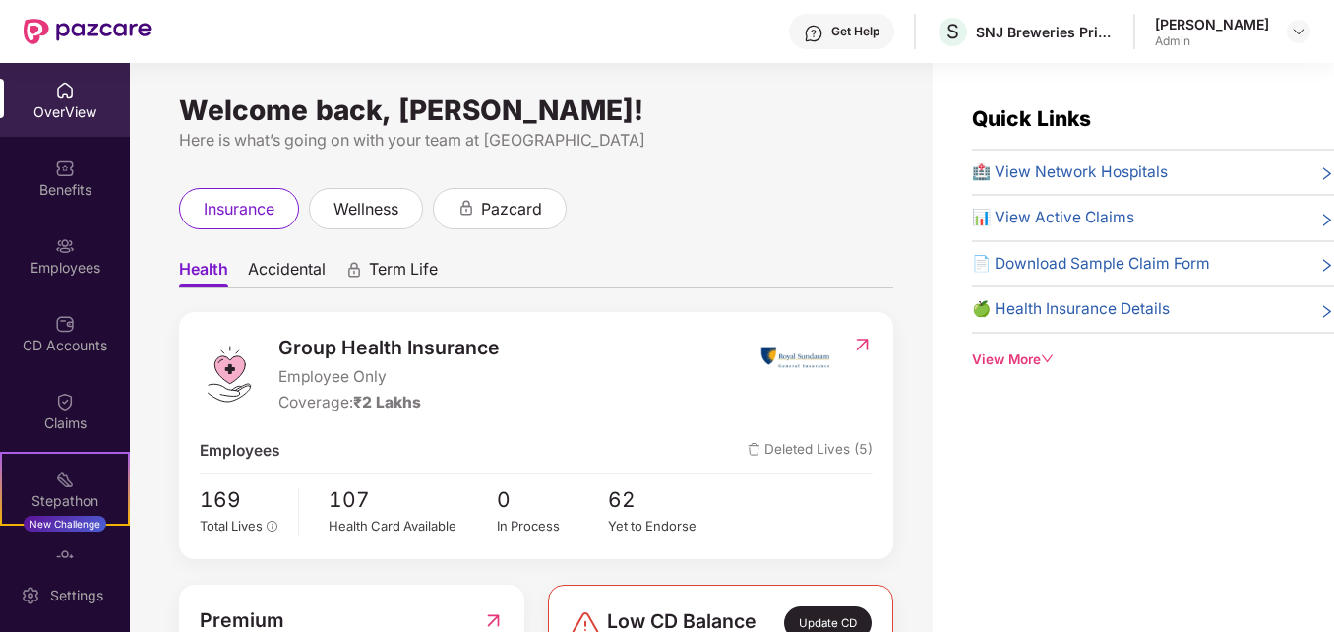
click at [61, 326] on img at bounding box center [65, 324] width 20 height 20
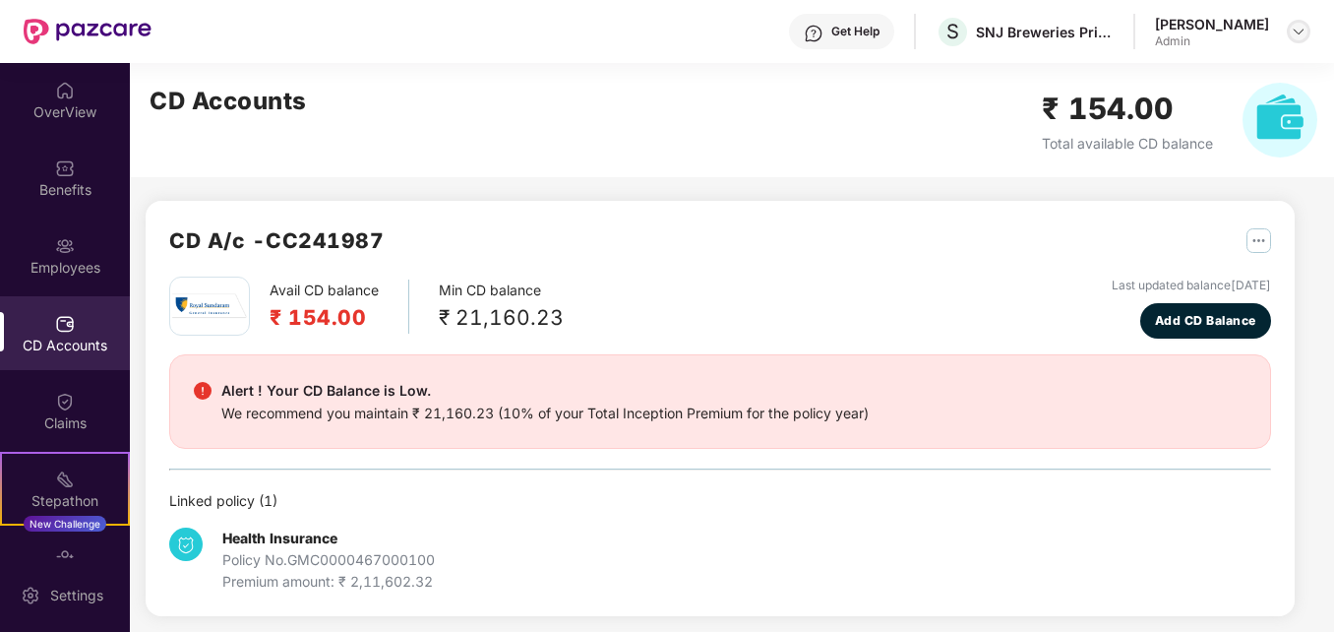
click at [1293, 33] on img at bounding box center [1299, 32] width 16 height 16
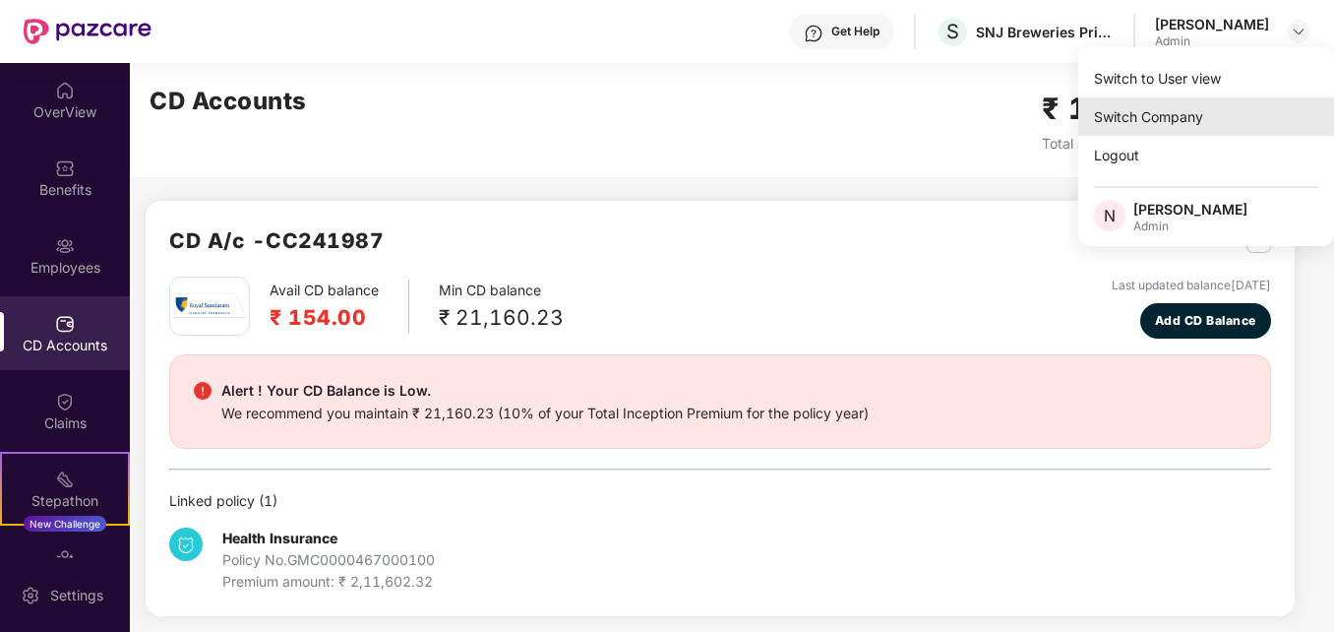
click at [1135, 121] on div "Switch Company" at bounding box center [1207, 116] width 256 height 38
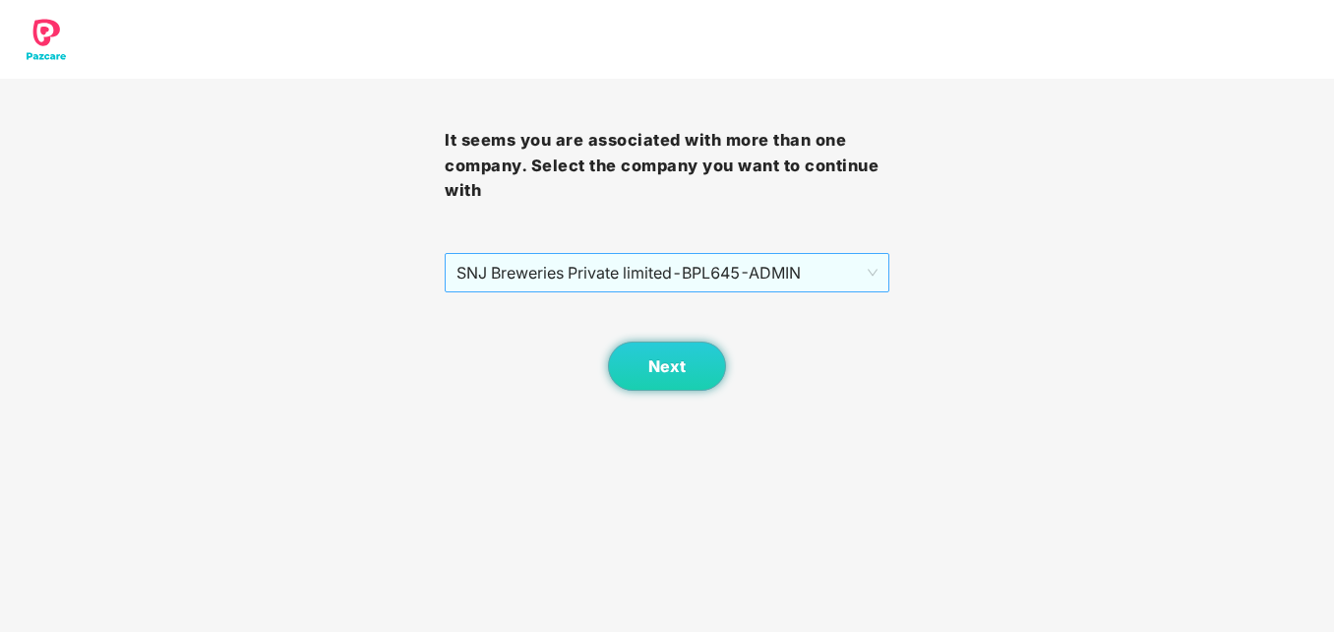
click at [879, 274] on div "SNJ Breweries Private limited - BPL645 - ADMIN" at bounding box center [667, 272] width 445 height 39
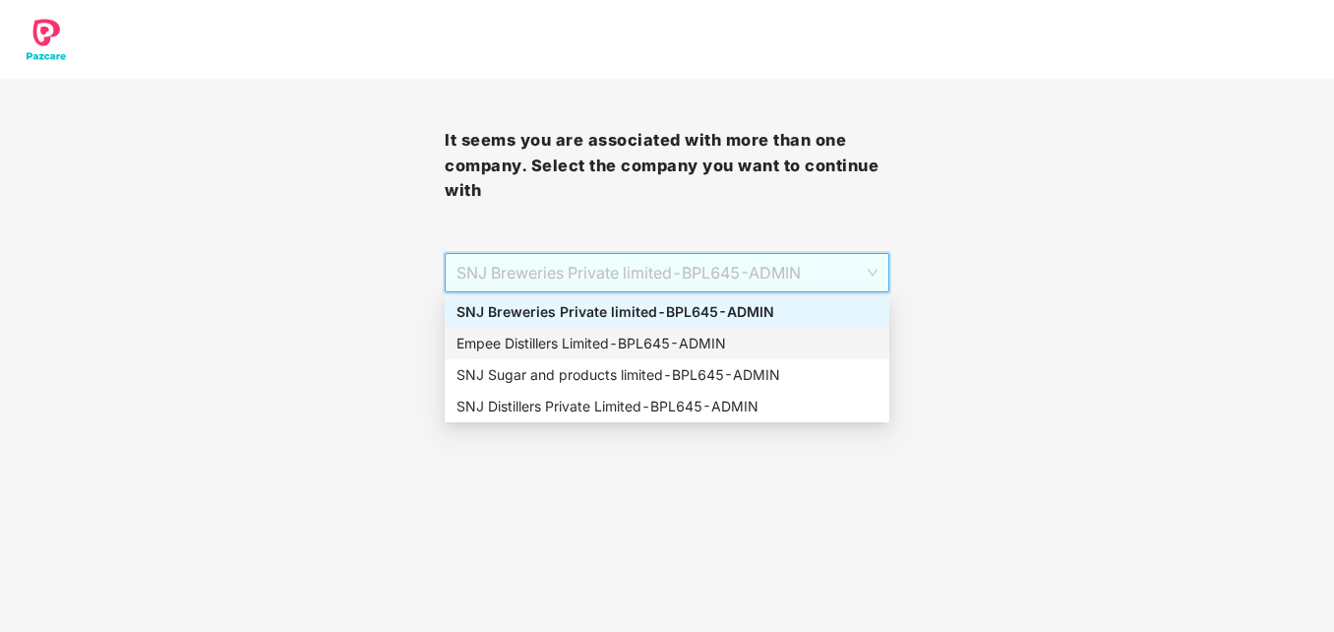
click at [732, 353] on div "Empee Distillers Limited - BPL645 - ADMIN" at bounding box center [667, 344] width 421 height 22
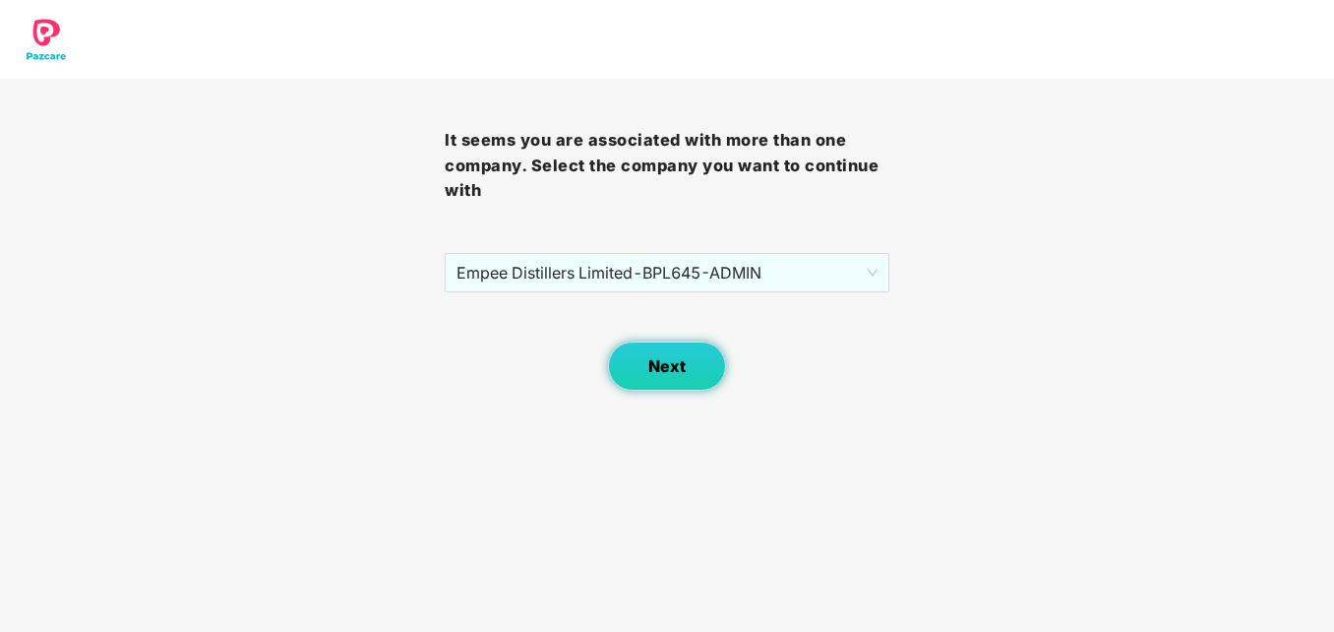
click at [677, 362] on span "Next" at bounding box center [667, 366] width 37 height 19
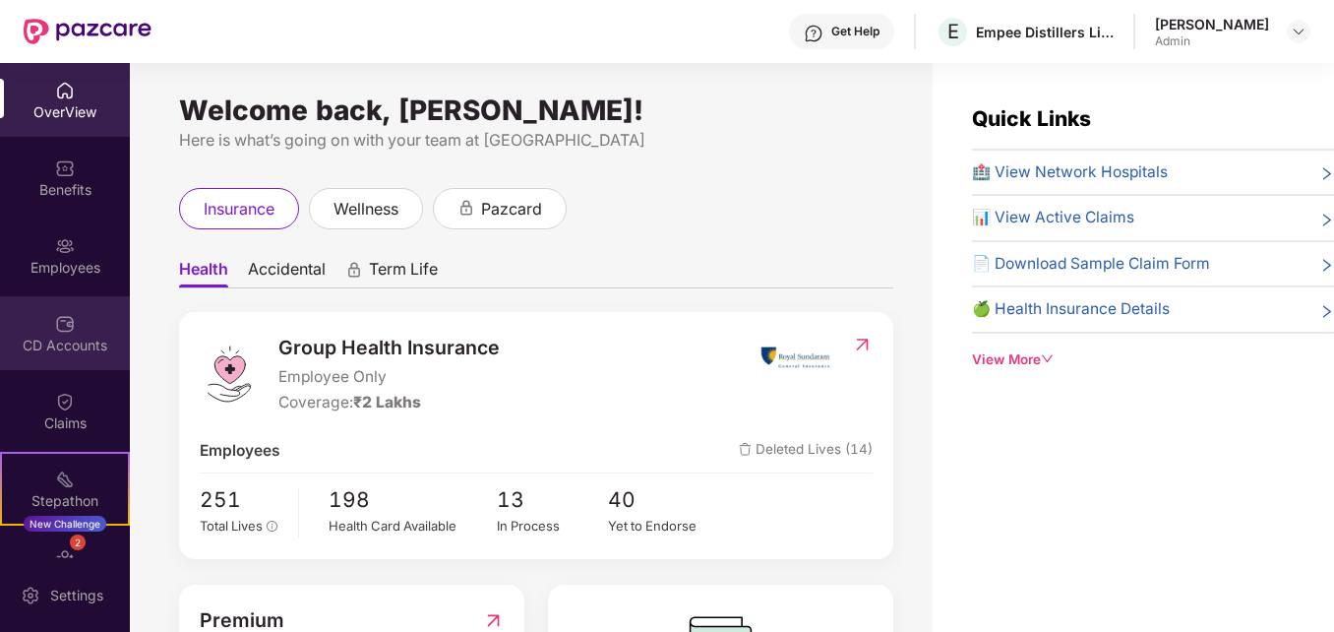
click at [66, 336] on div "CD Accounts" at bounding box center [65, 346] width 130 height 20
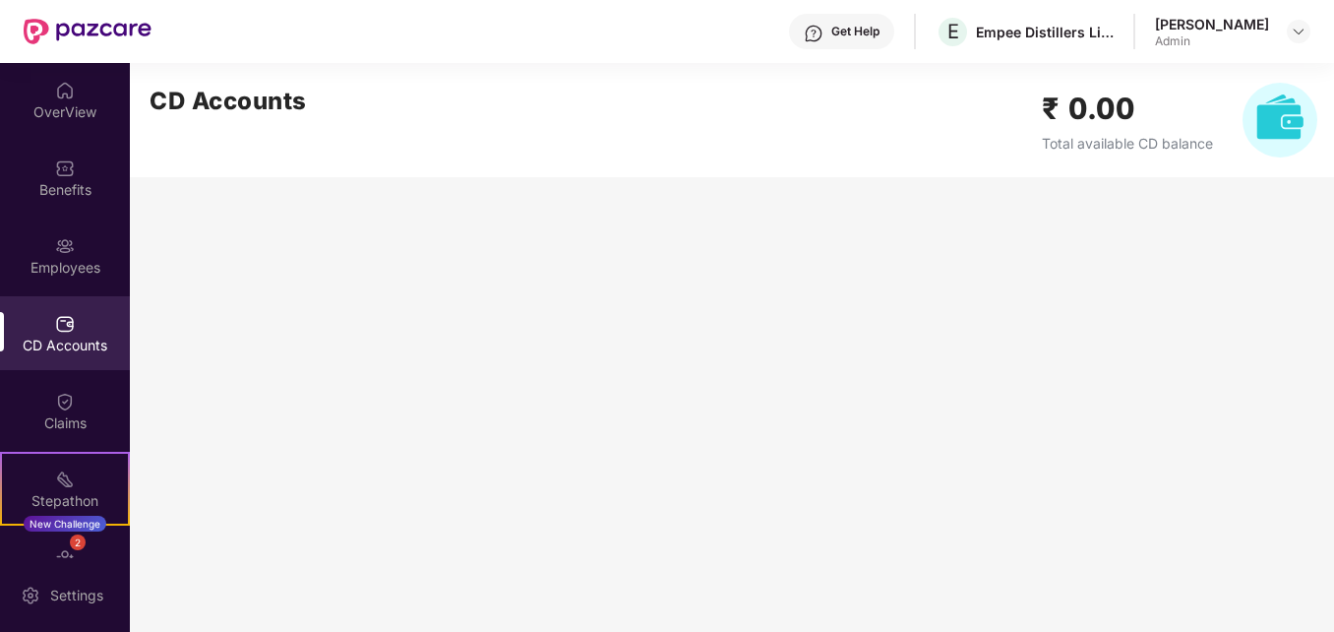
click at [66, 336] on div "CD Accounts" at bounding box center [65, 346] width 130 height 20
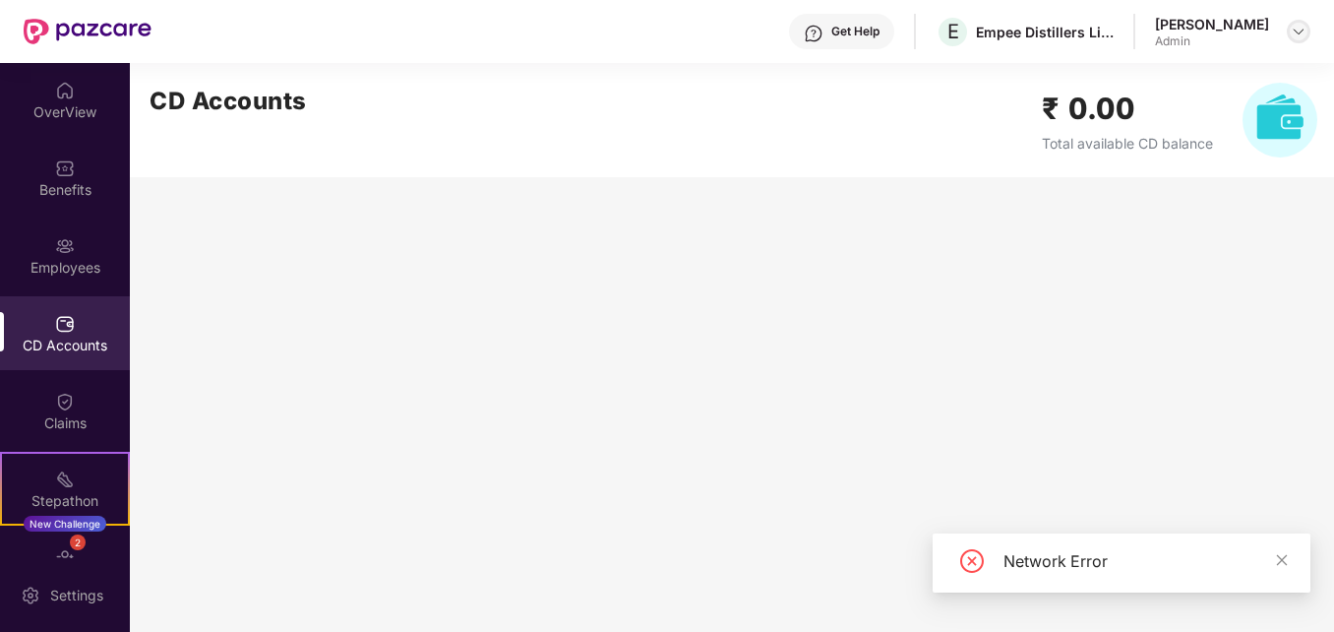
click at [1300, 31] on img at bounding box center [1299, 32] width 16 height 16
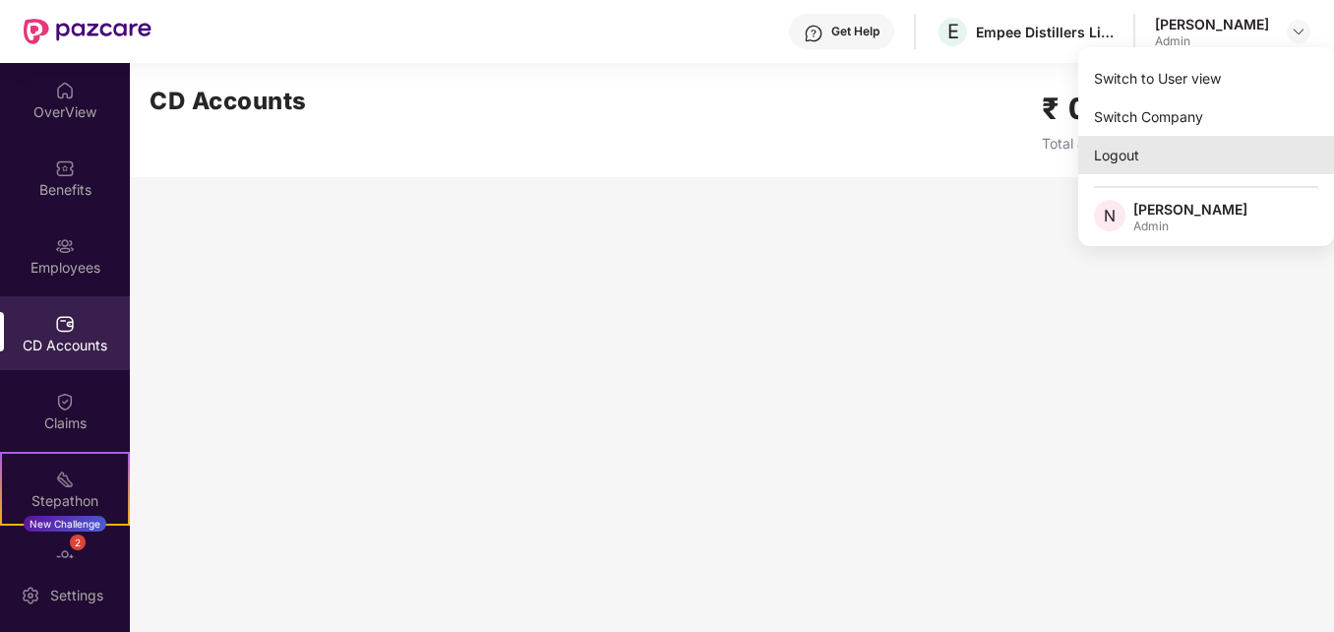
click at [1126, 156] on div "Logout" at bounding box center [1207, 155] width 256 height 38
